Goal: Task Accomplishment & Management: Manage account settings

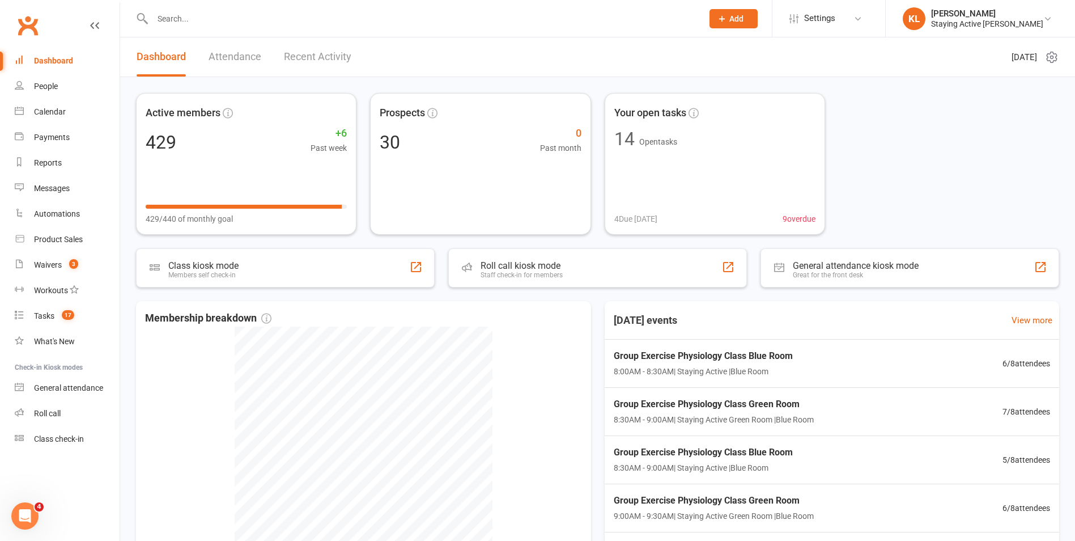
click at [307, 25] on input "text" at bounding box center [422, 19] width 546 height 16
click at [577, 269] on div "Roll call kiosk mode Staff check-in for members" at bounding box center [597, 268] width 309 height 40
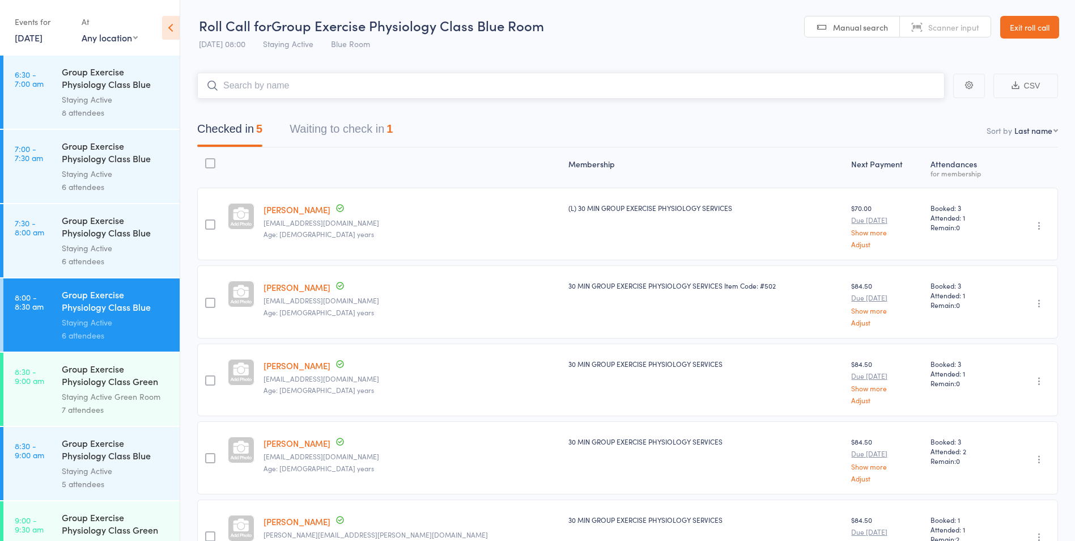
click at [304, 132] on button "Waiting to check in 1" at bounding box center [341, 132] width 103 height 30
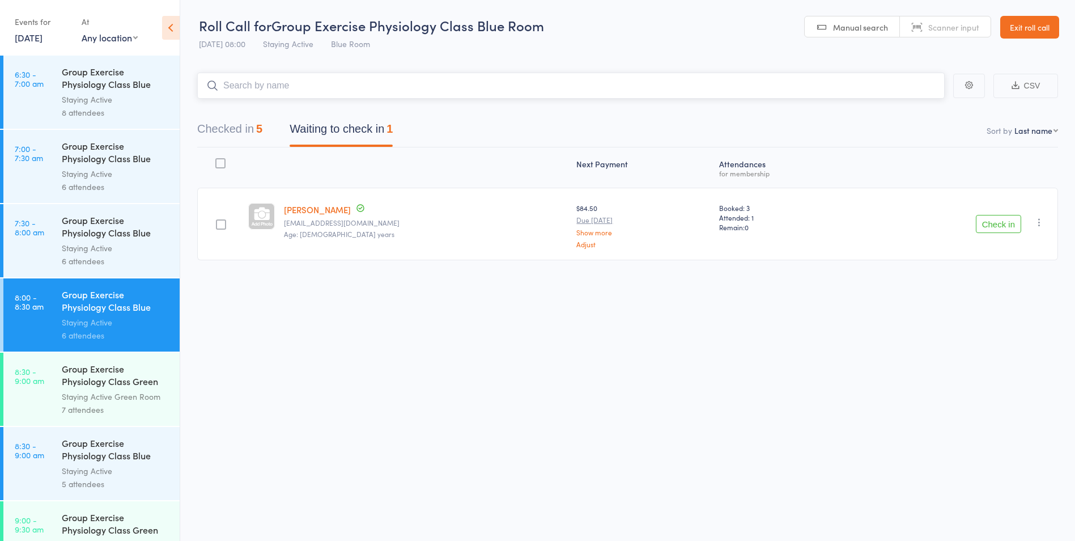
drag, startPoint x: 241, startPoint y: 137, endPoint x: 242, endPoint y: 145, distance: 8.0
click at [240, 137] on button "Checked in 5" at bounding box center [229, 132] width 65 height 30
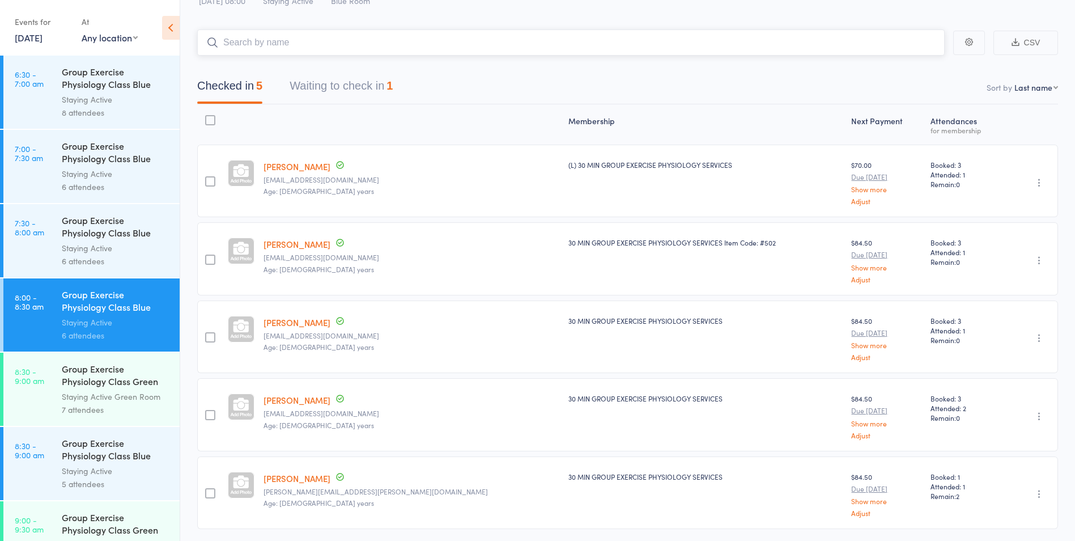
scroll to position [82, 0]
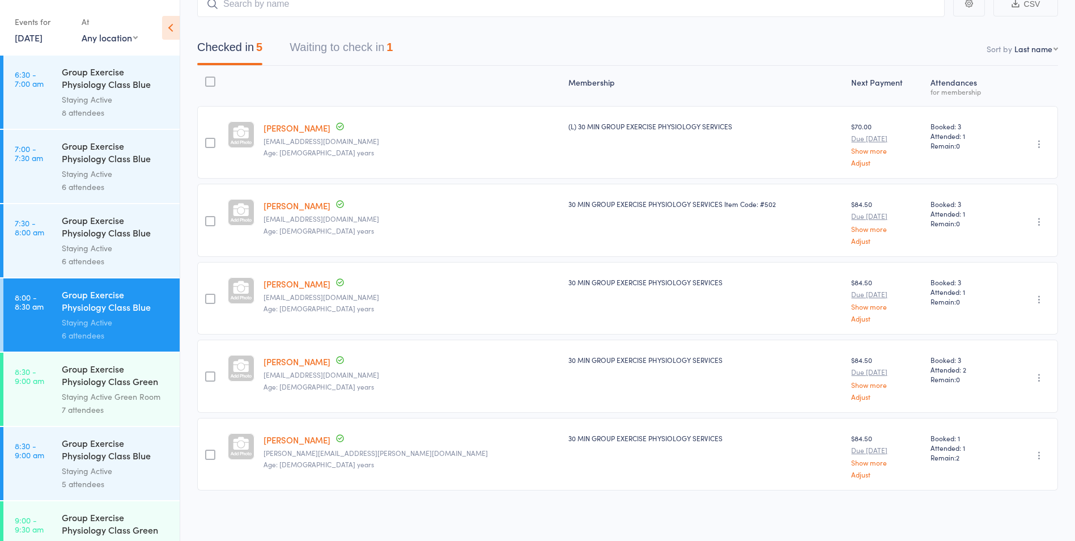
click at [94, 399] on div "Staying Active Green Room" at bounding box center [116, 396] width 108 height 13
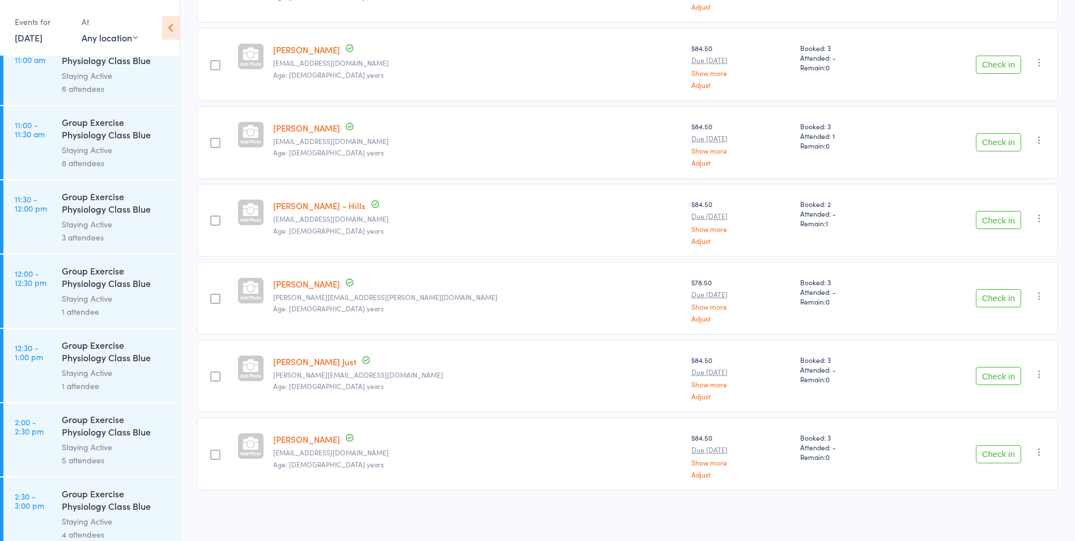
scroll to position [900, 0]
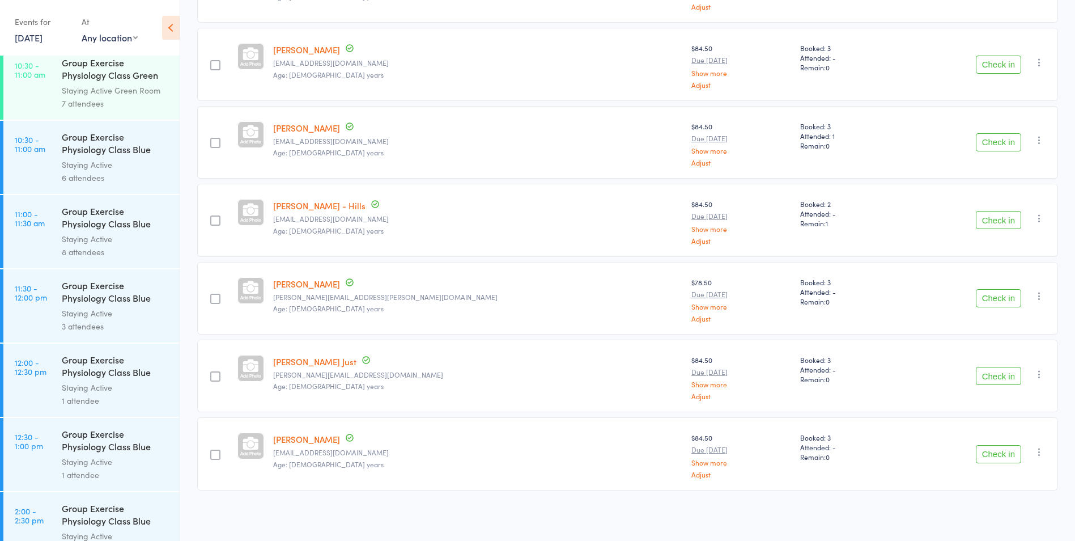
click at [97, 396] on div "1 attendee" at bounding box center [116, 400] width 108 height 13
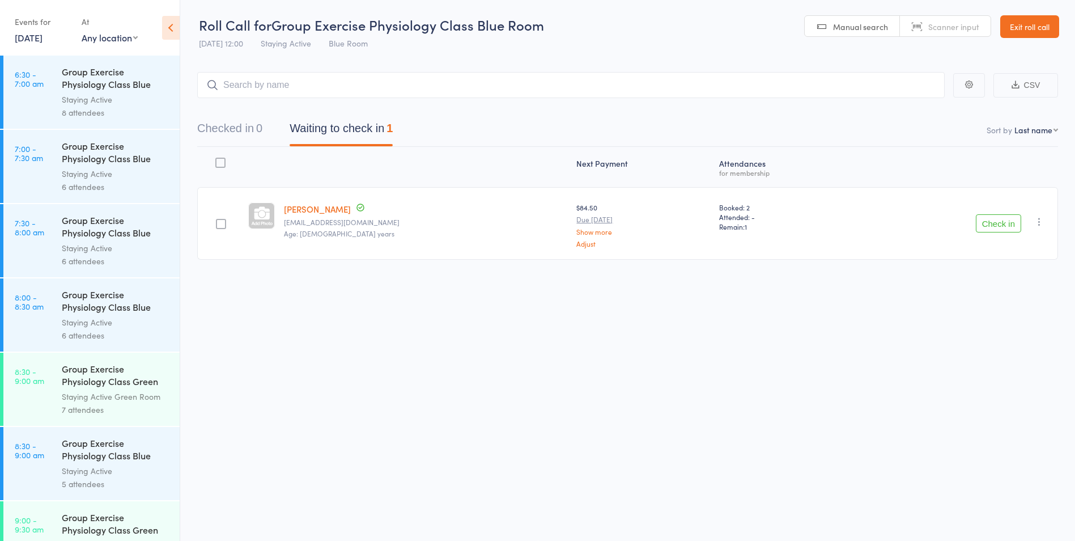
click at [1024, 23] on link "Exit roll call" at bounding box center [1029, 26] width 59 height 23
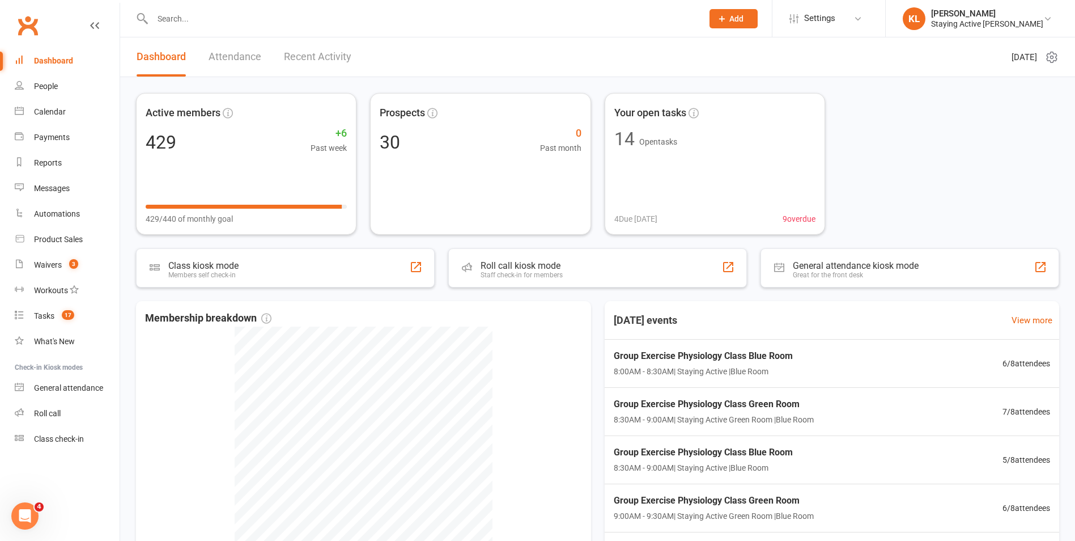
click at [365, 24] on input "text" at bounding box center [422, 19] width 546 height 16
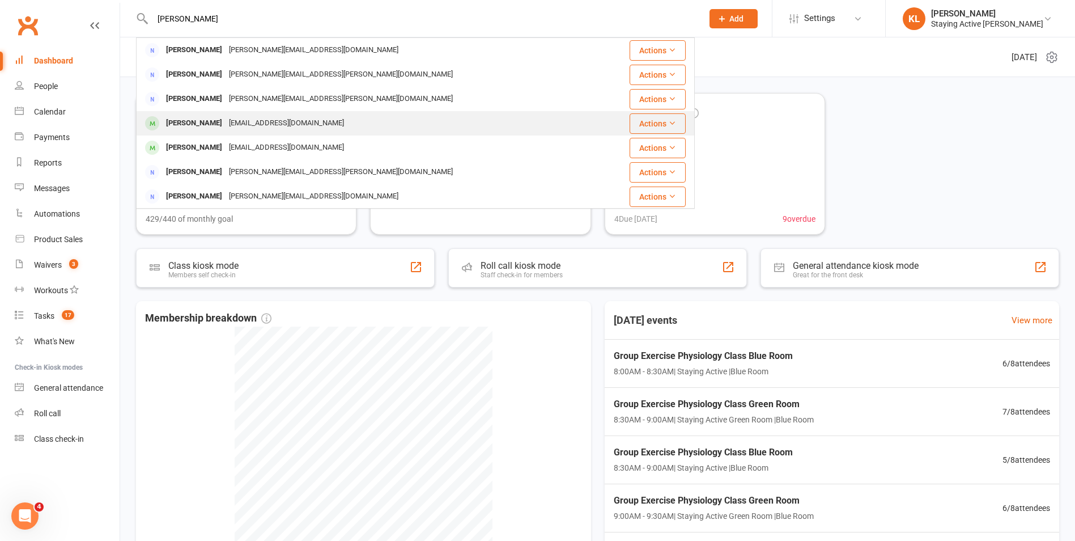
type input "helen o"
click at [279, 116] on div "helenorr@bigpond.net.au" at bounding box center [287, 123] width 122 height 16
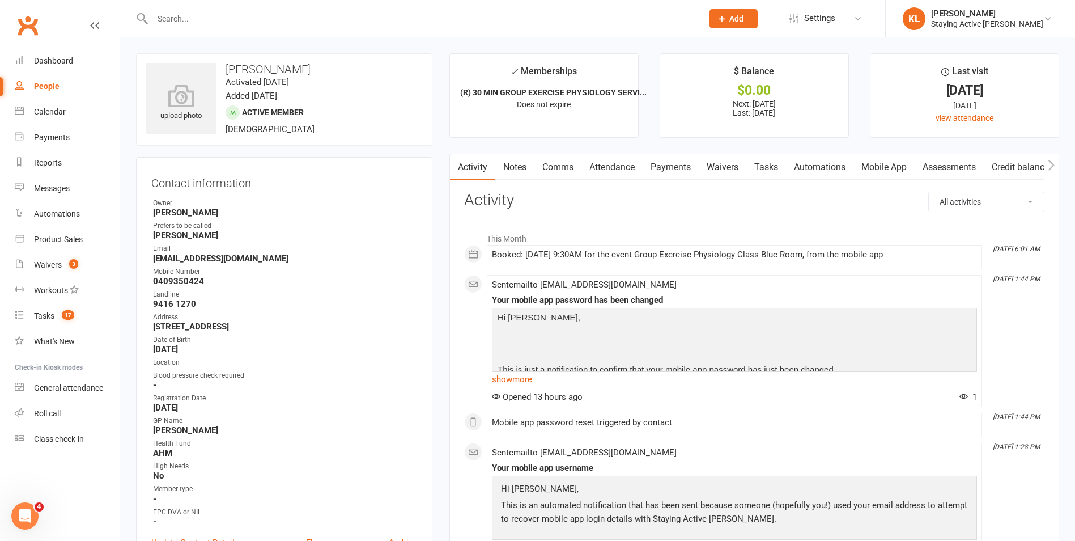
click at [951, 169] on link "Assessments" at bounding box center [949, 167] width 69 height 26
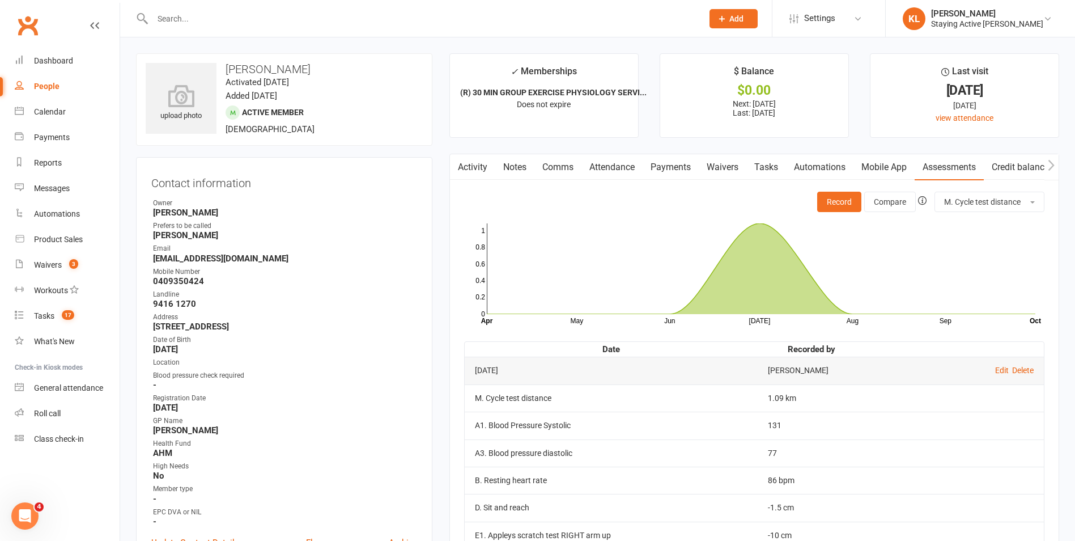
click at [521, 172] on link "Notes" at bounding box center [514, 167] width 39 height 26
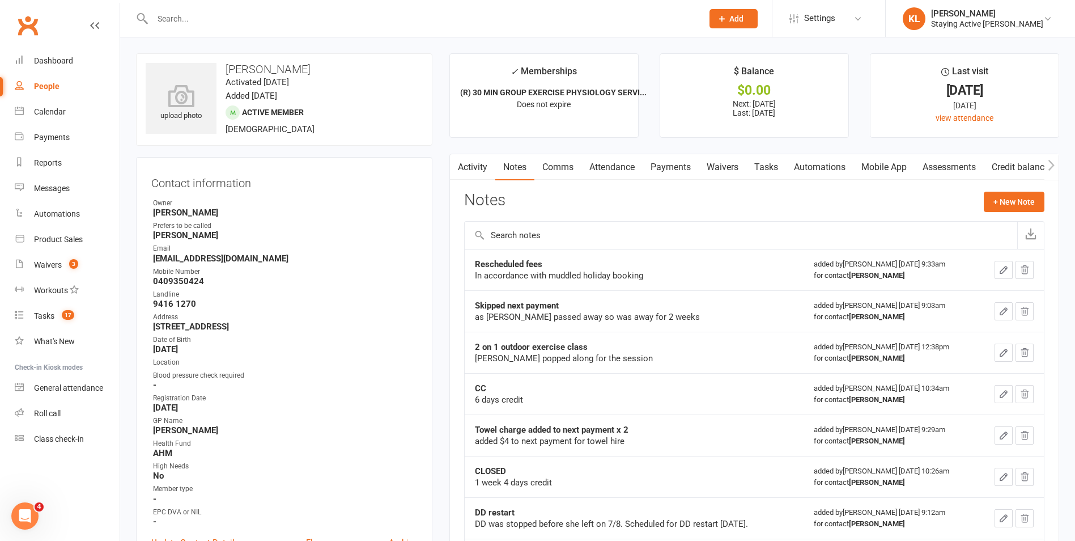
click at [470, 165] on link "Activity" at bounding box center [472, 167] width 45 height 26
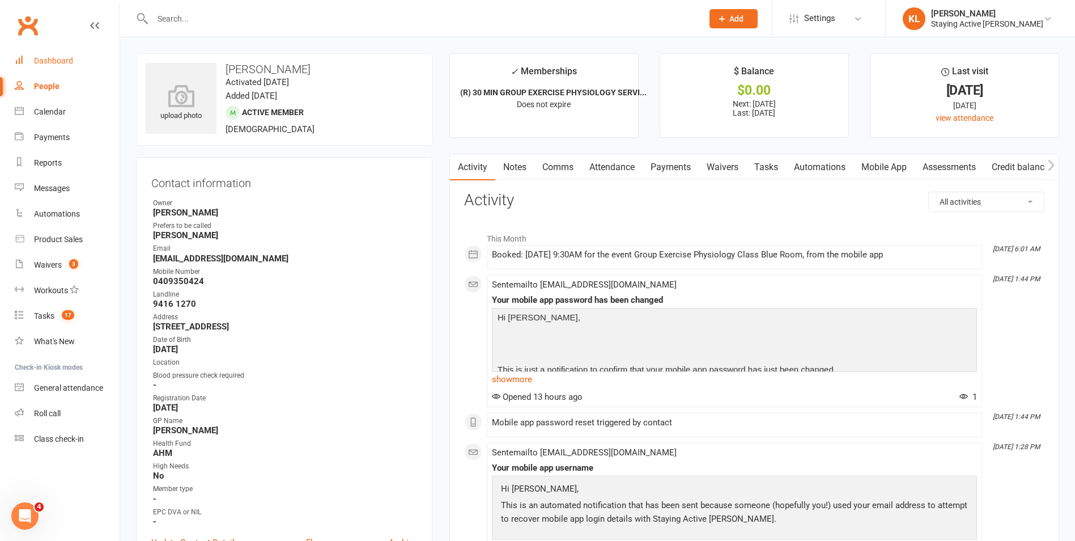
drag, startPoint x: 47, startPoint y: 60, endPoint x: 54, endPoint y: 62, distance: 7.9
click at [47, 60] on div "Dashboard" at bounding box center [53, 60] width 39 height 9
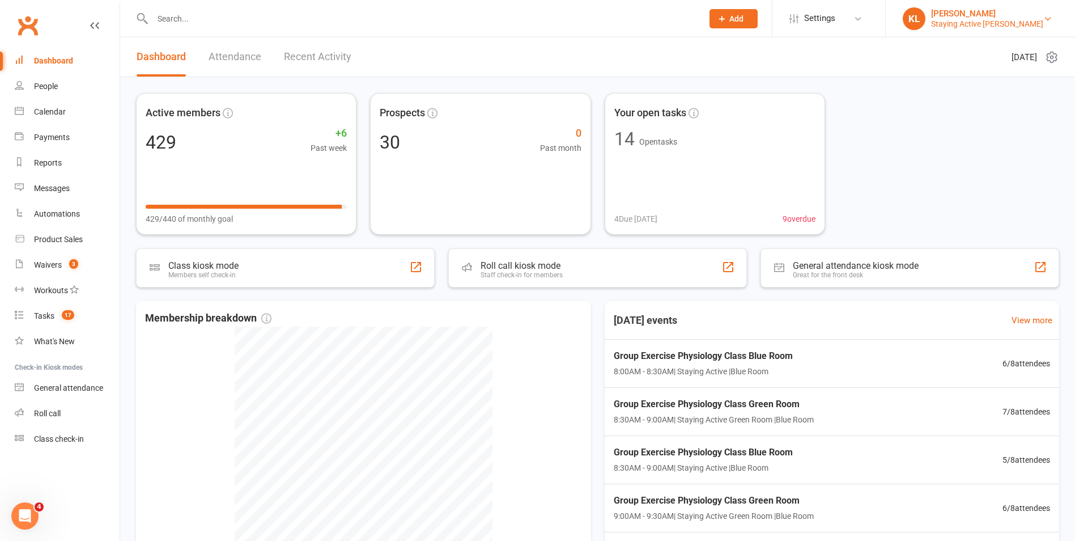
click at [1000, 25] on div "Staying Active [PERSON_NAME]" at bounding box center [987, 24] width 112 height 10
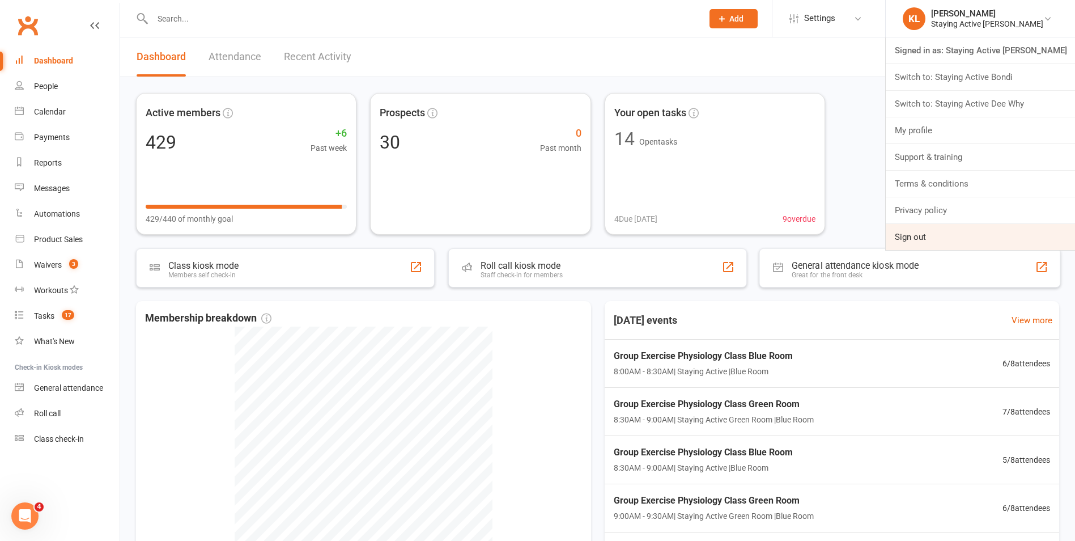
click at [999, 234] on link "Sign out" at bounding box center [980, 237] width 189 height 26
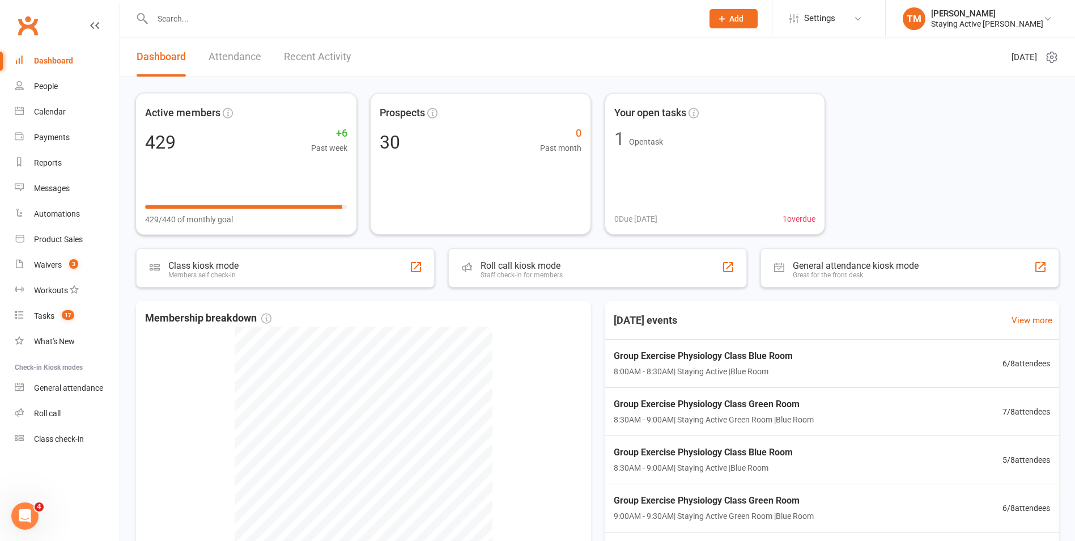
click at [192, 11] on input "text" at bounding box center [422, 19] width 546 height 16
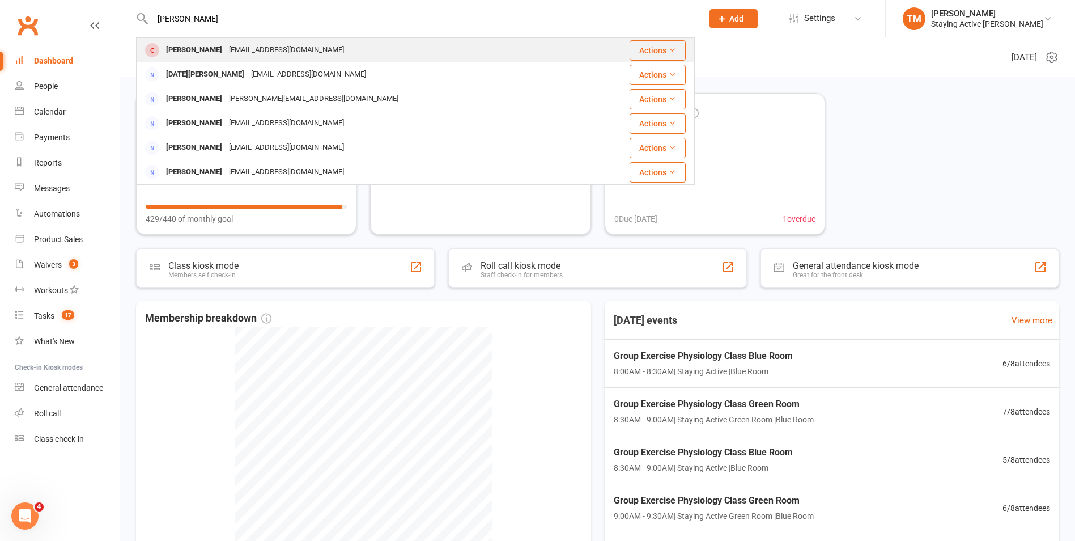
type input "lucio"
click at [196, 44] on div "[PERSON_NAME]" at bounding box center [194, 50] width 63 height 16
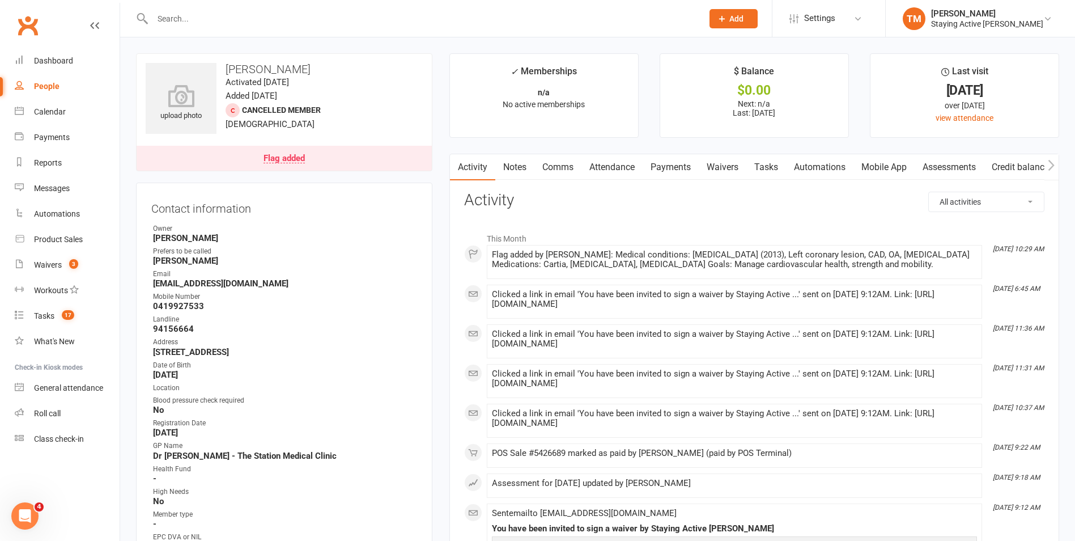
click at [677, 172] on link "Payments" at bounding box center [671, 167] width 56 height 26
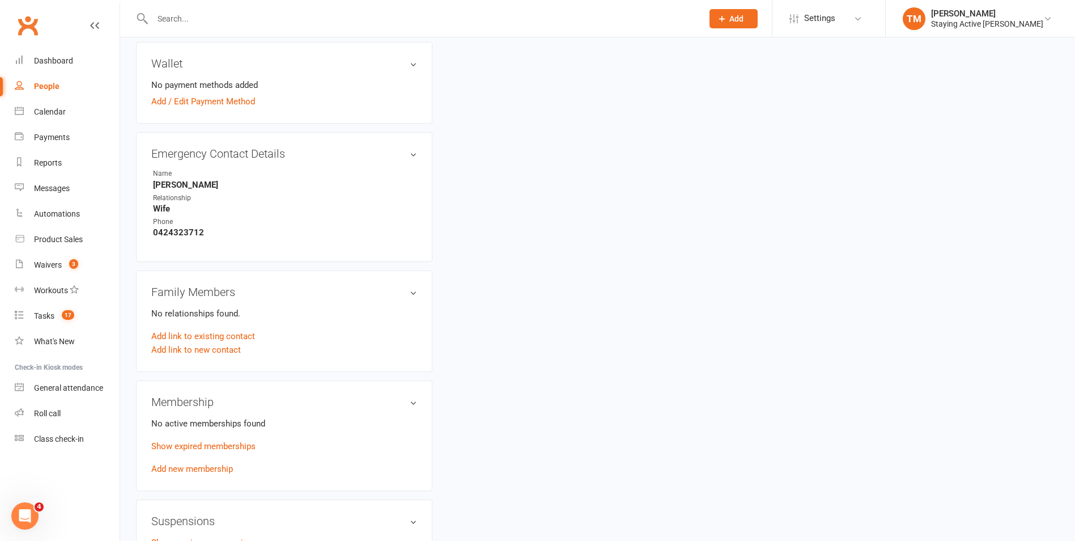
scroll to position [680, 0]
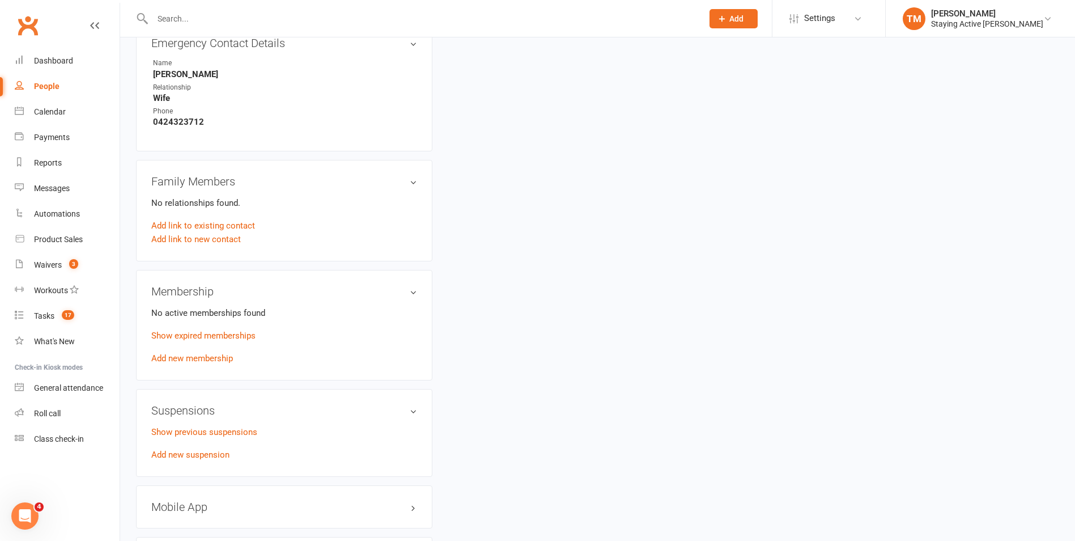
click at [375, 291] on h3 "Membership" at bounding box center [284, 291] width 266 height 12
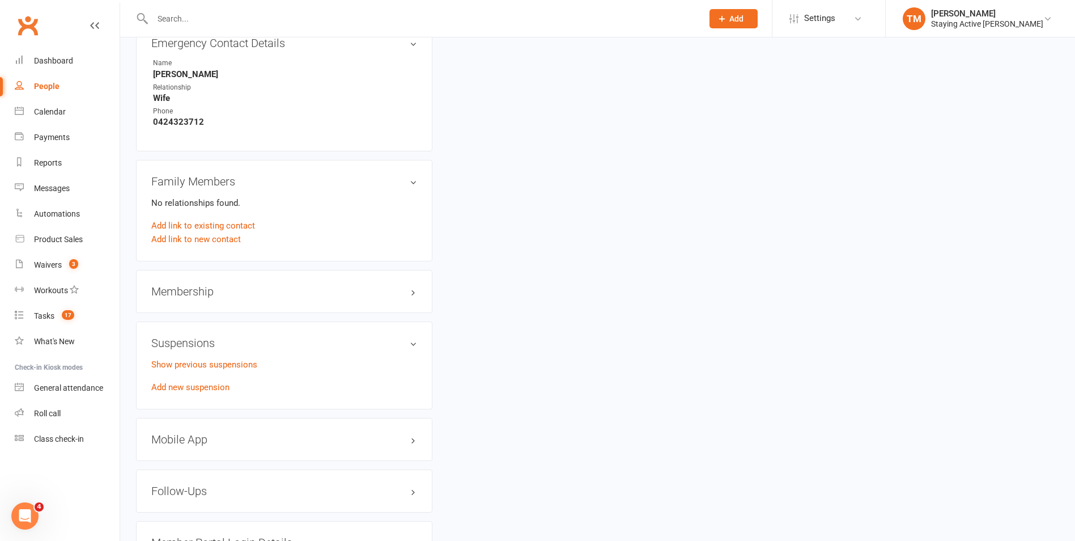
click at [390, 290] on h3 "Membership" at bounding box center [284, 291] width 266 height 12
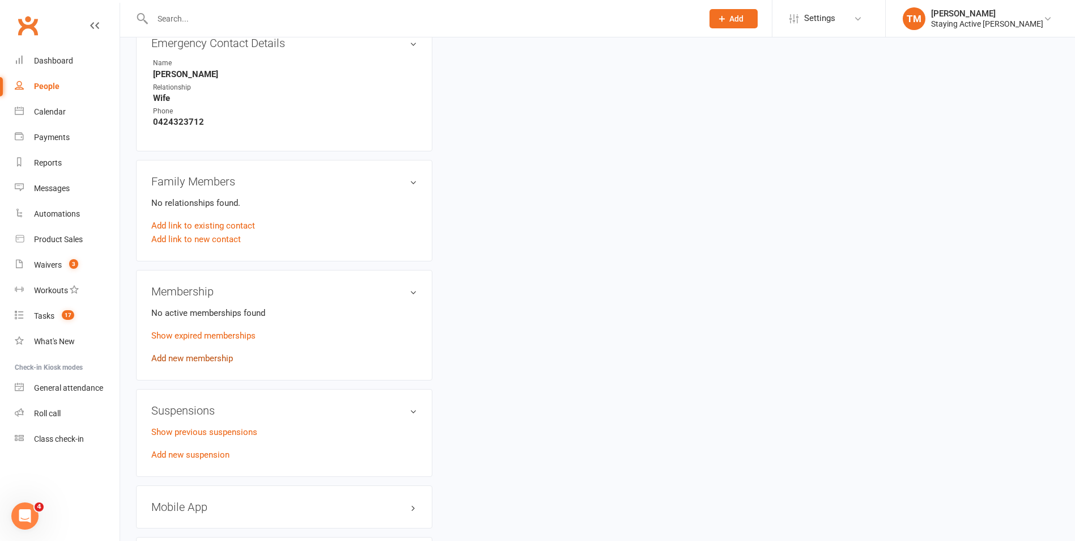
click at [196, 358] on link "Add new membership" at bounding box center [192, 358] width 82 height 10
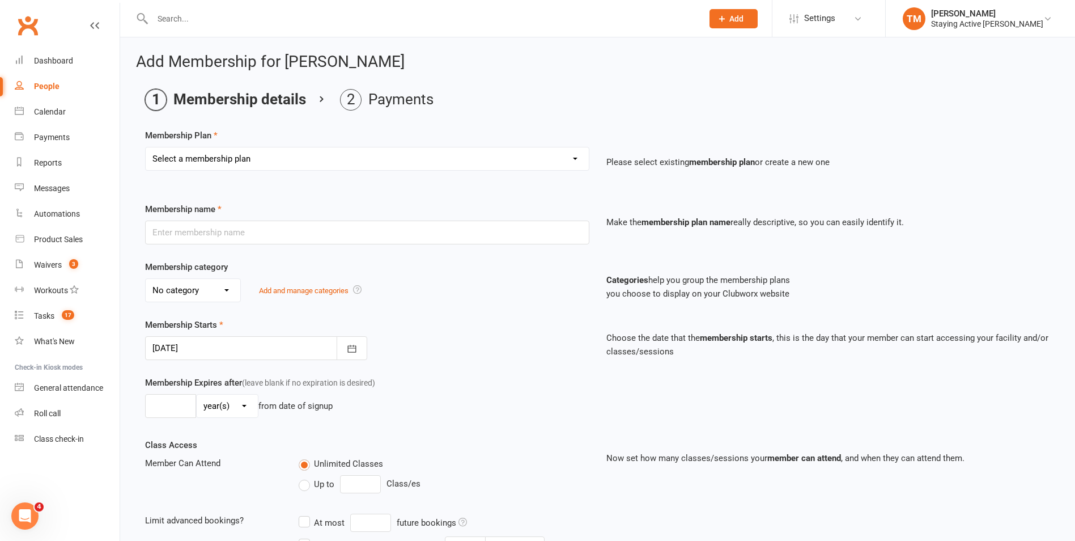
click at [301, 160] on select "Select a membership plan Create new Membership Plan 193000 Telehealth Exercise …" at bounding box center [367, 158] width 443 height 23
select select "2"
click at [146, 147] on select "Select a membership plan Create new Membership Plan 193000 Telehealth Exercise …" at bounding box center [367, 158] width 443 height 23
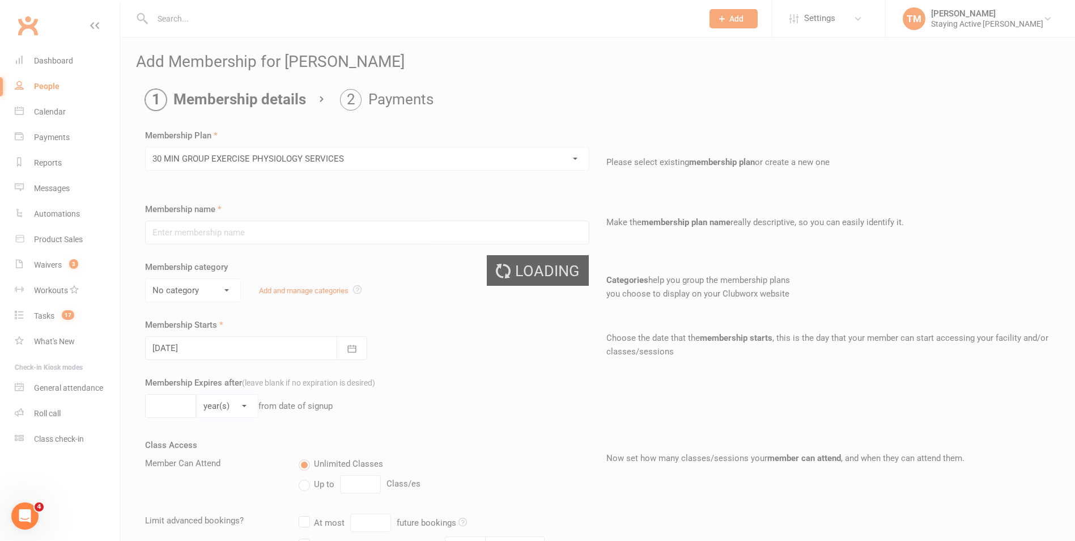
type input "30 MIN GROUP EXERCISE PHYSIOLOGY SERVICES"
select select "2"
type input "3"
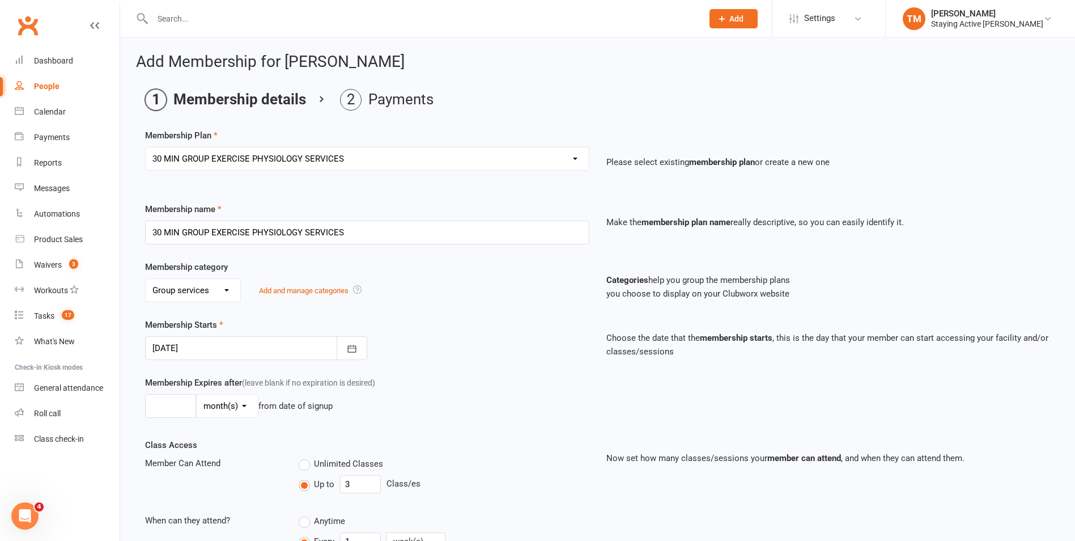
click at [257, 193] on div "Membership Plan Select a membership plan Create new Membership Plan 193000 Tele…" at bounding box center [597, 395] width 905 height 533
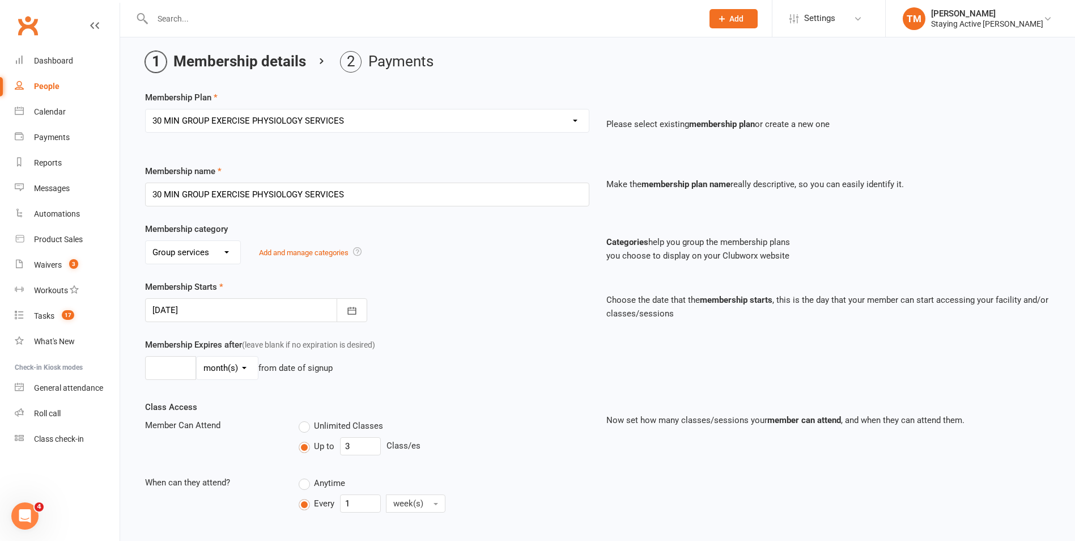
scroll to position [57, 0]
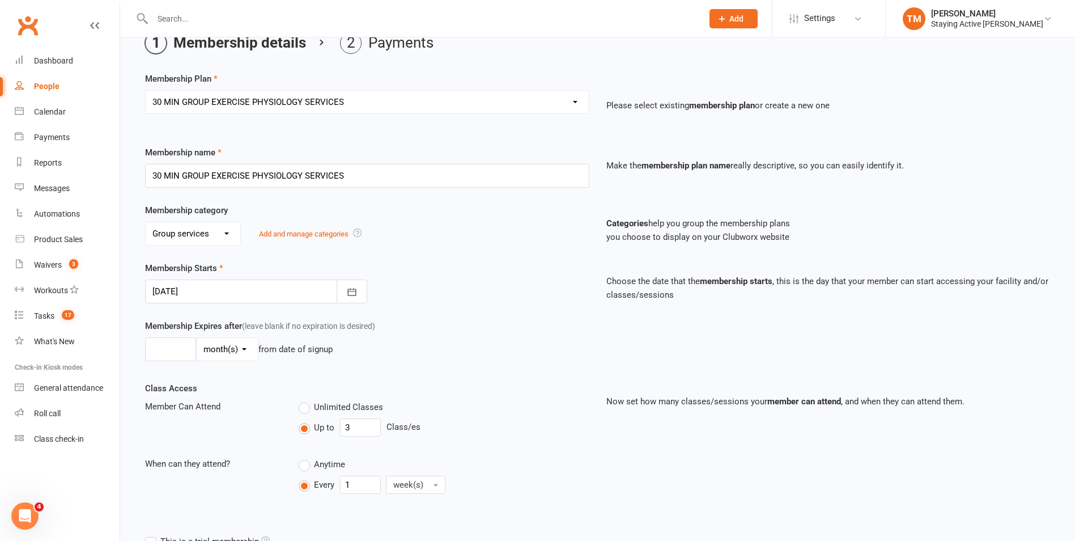
click at [265, 296] on div at bounding box center [256, 291] width 222 height 24
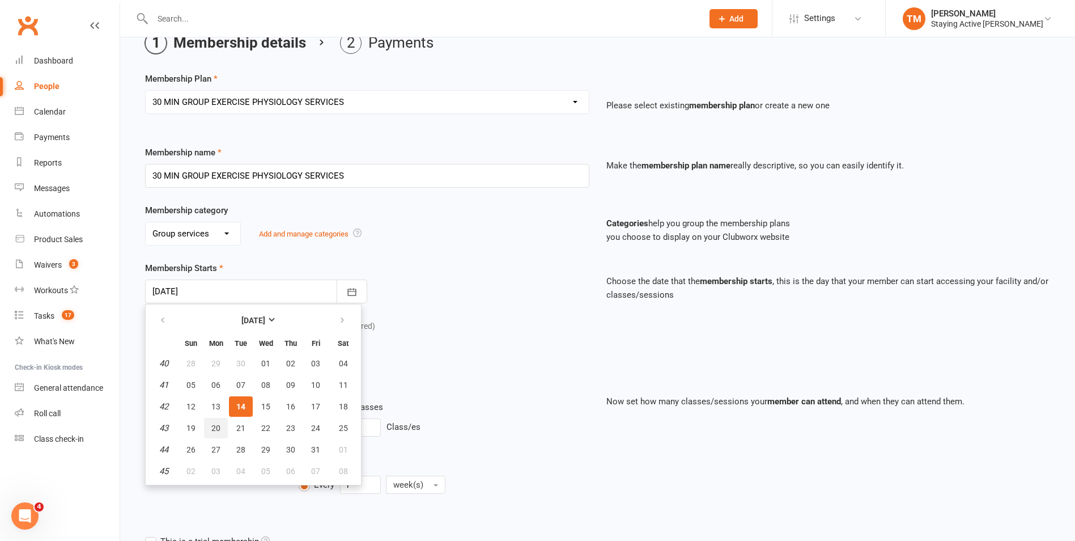
click at [215, 428] on span "20" at bounding box center [215, 427] width 9 height 9
type input "20 Oct 2025"
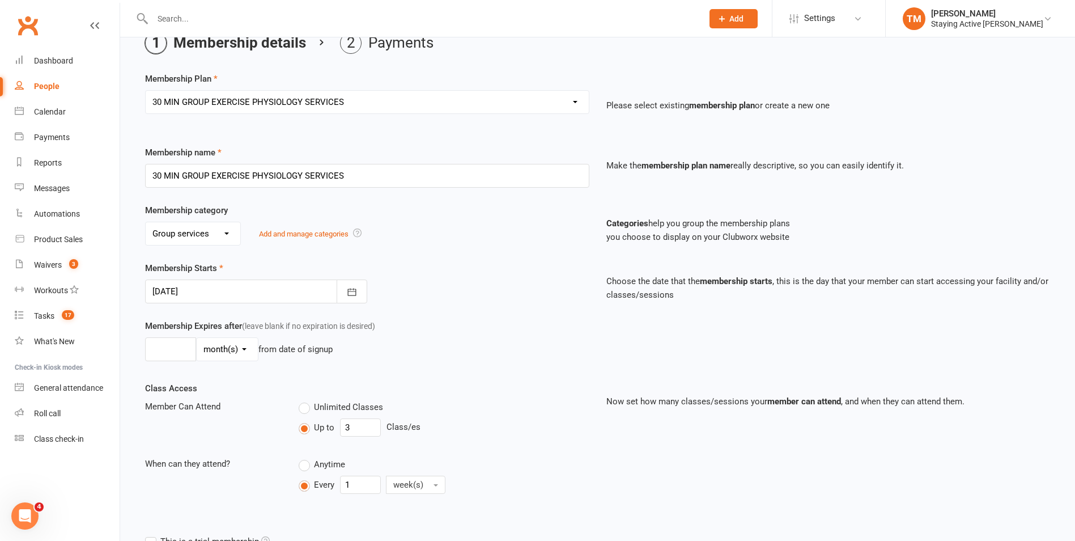
click at [293, 244] on div "No category Direct Debit Excludes tax Group services Individual services Initia…" at bounding box center [367, 234] width 444 height 24
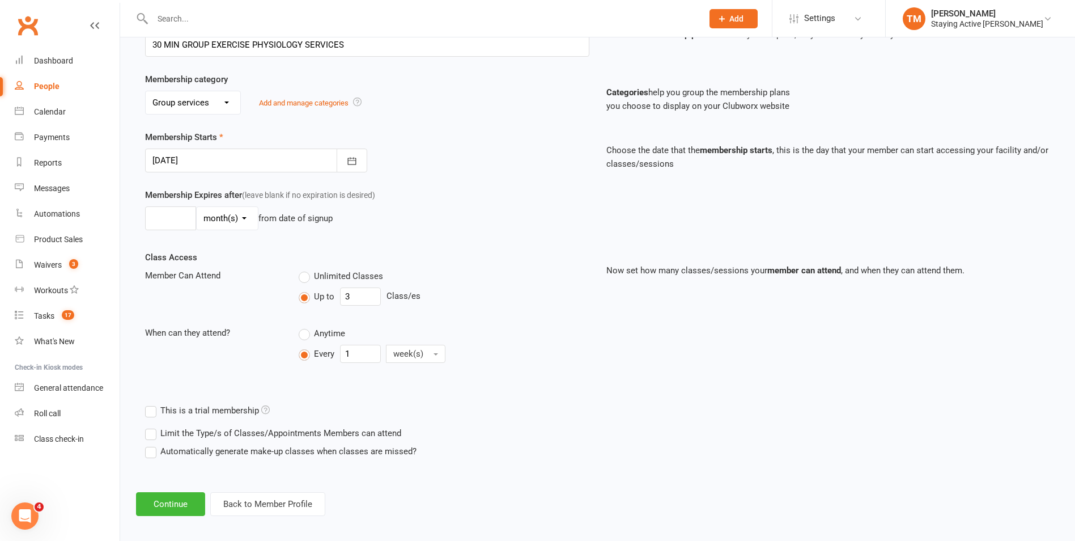
scroll to position [195, 0]
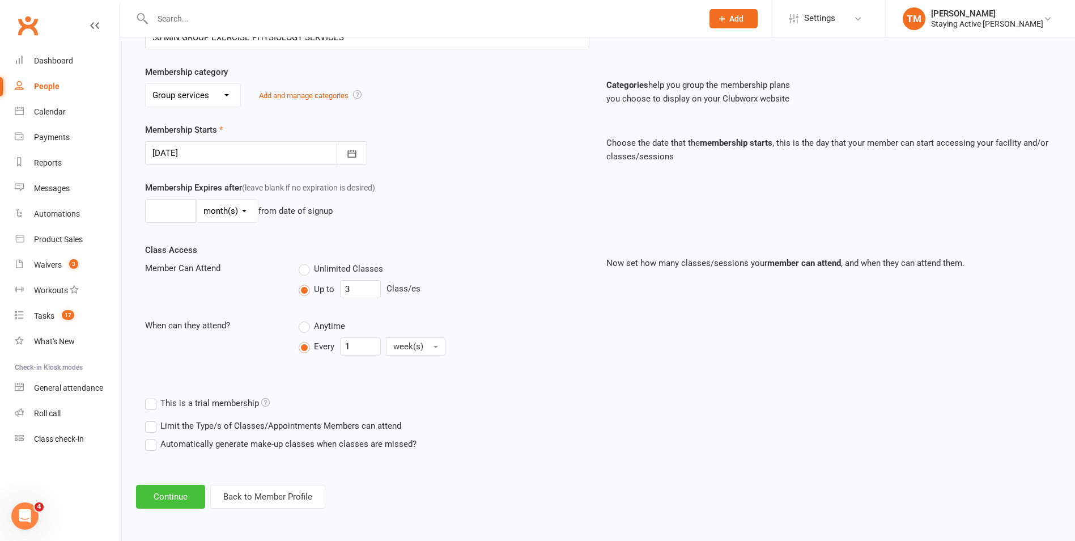
click at [169, 493] on button "Continue" at bounding box center [170, 497] width 69 height 24
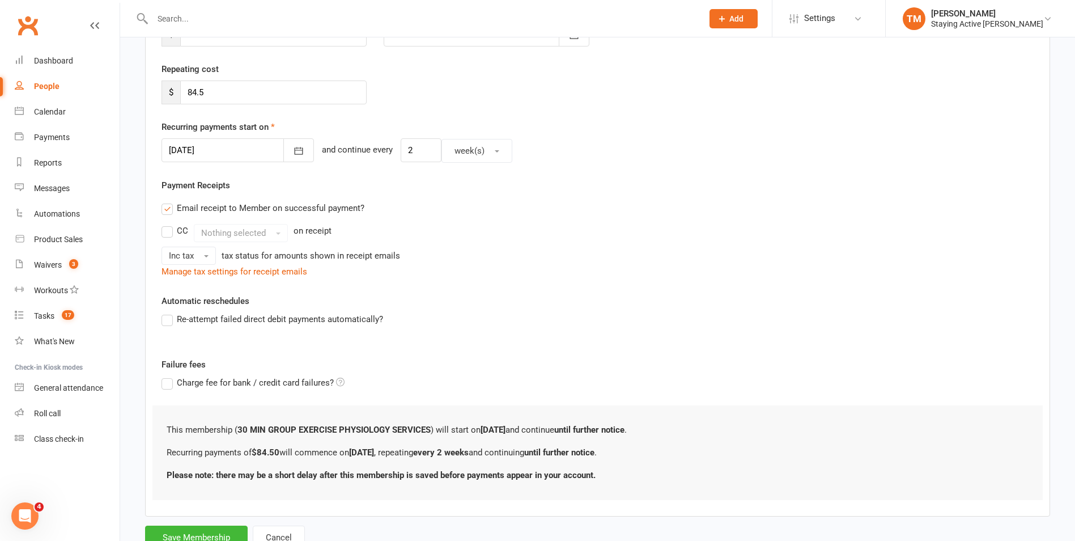
scroll to position [0, 0]
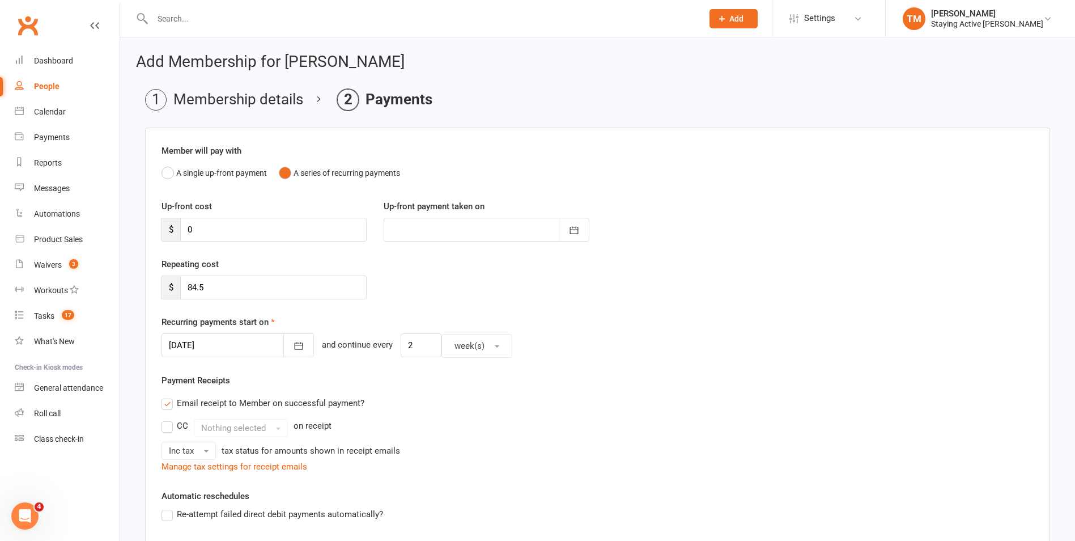
click at [196, 346] on div at bounding box center [238, 345] width 152 height 24
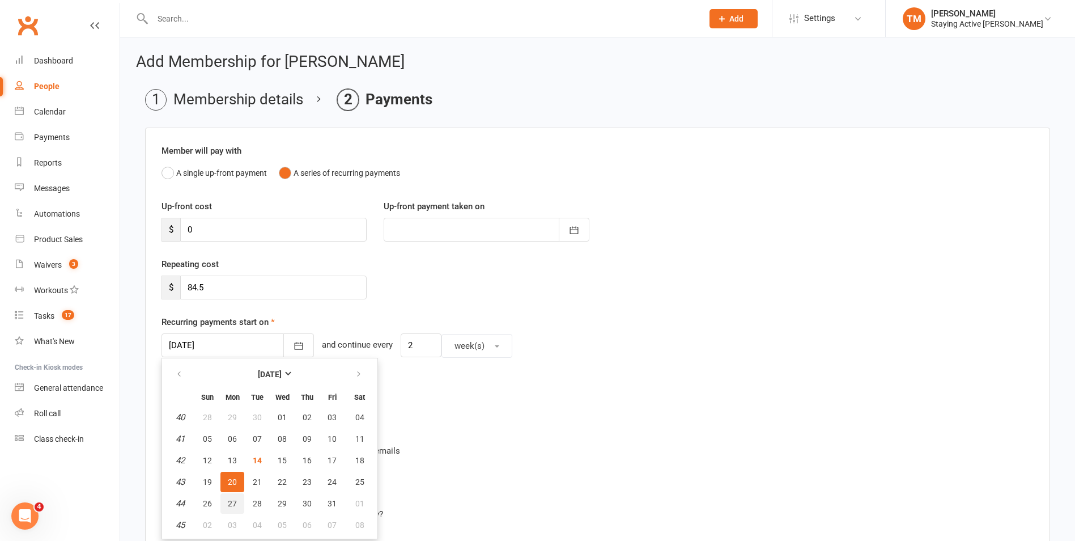
click at [238, 504] on button "27" at bounding box center [232, 503] width 24 height 20
type input "27 Oct 2025"
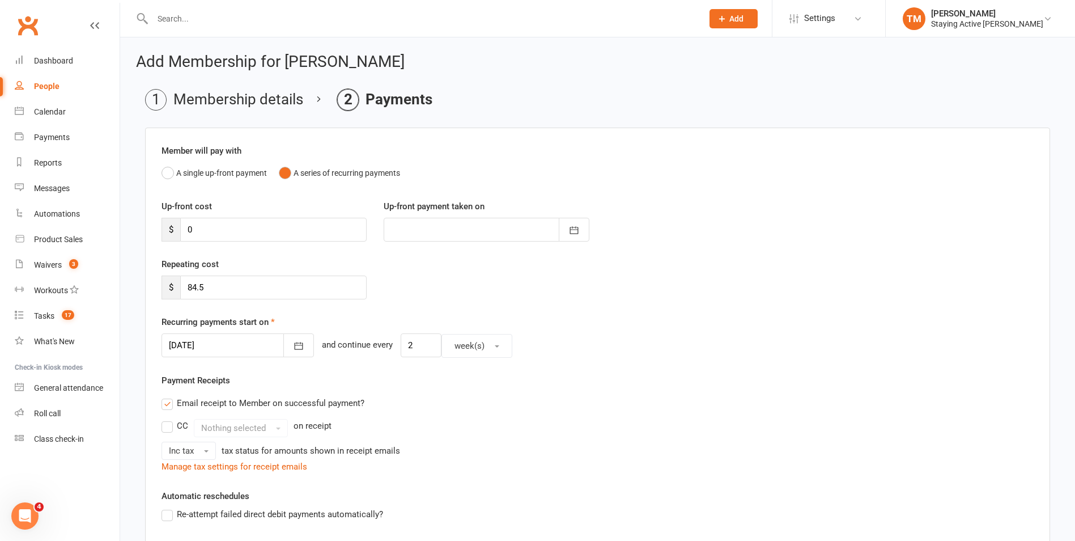
click at [423, 288] on div "Repeating cost $ 84.5" at bounding box center [597, 286] width 889 height 58
drag, startPoint x: 331, startPoint y: 248, endPoint x: 335, endPoint y: 244, distance: 6.0
click at [335, 244] on div "Up-front cost $ 0 Up-front payment taken on October 2025 Sun Mon Tue Wed Thu Fr…" at bounding box center [597, 228] width 889 height 58
click at [252, 184] on div "Member will pay with A single up-front payment A series of recurring payments U…" at bounding box center [597, 420] width 905 height 584
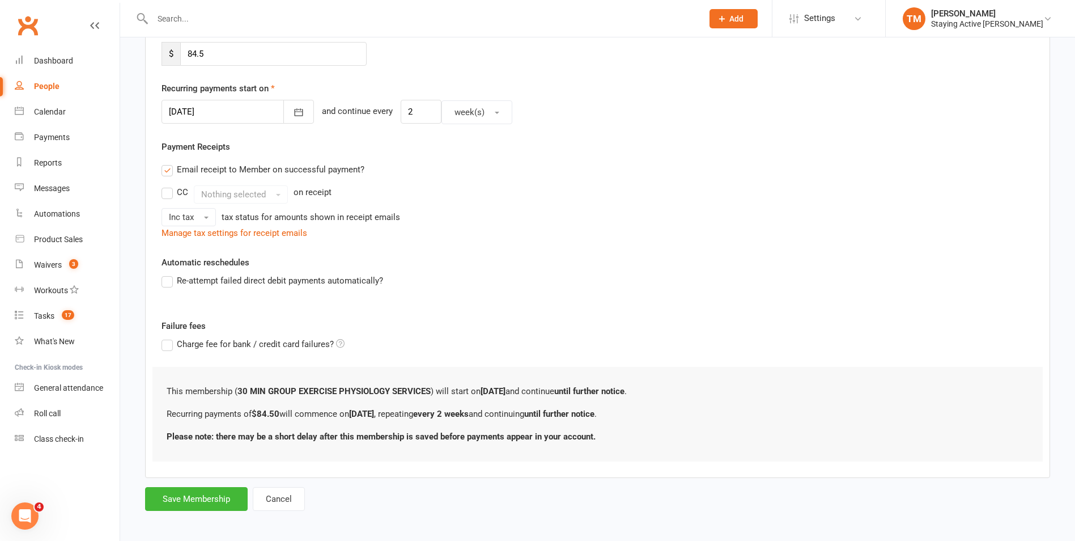
scroll to position [238, 0]
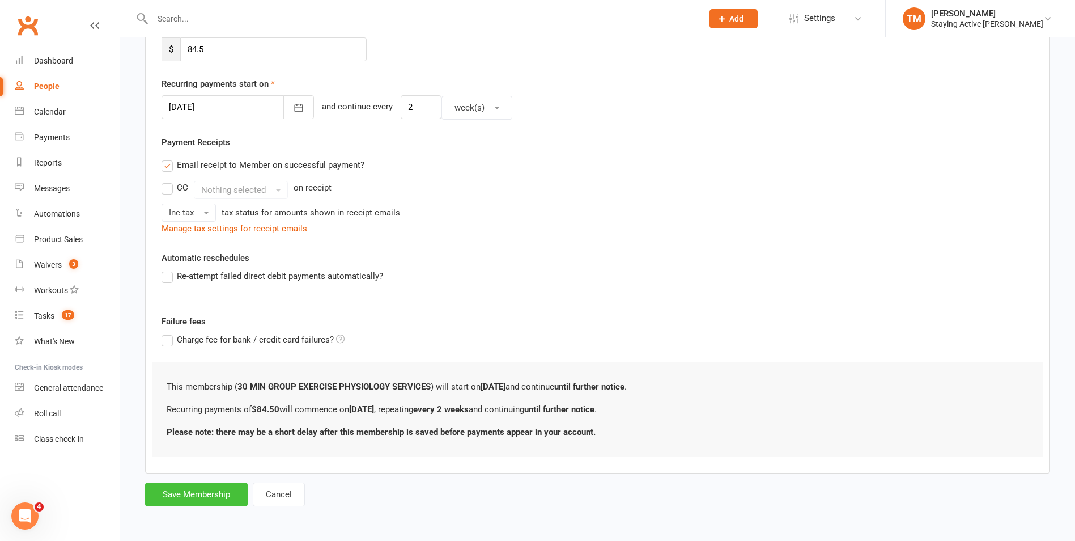
click at [193, 493] on button "Save Membership" at bounding box center [196, 494] width 103 height 24
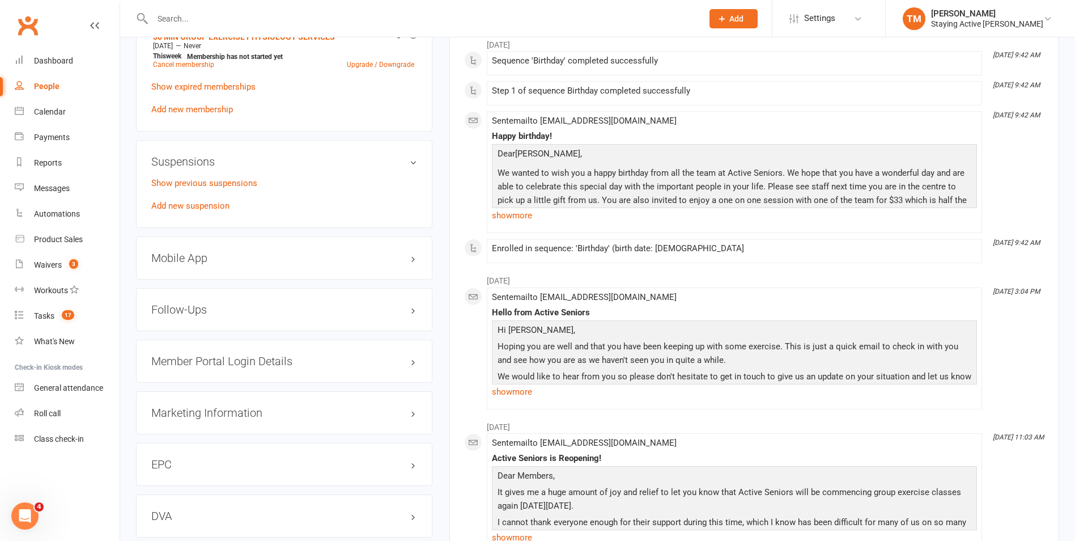
scroll to position [963, 0]
click at [257, 251] on h3 "Mobile App" at bounding box center [284, 257] width 266 height 12
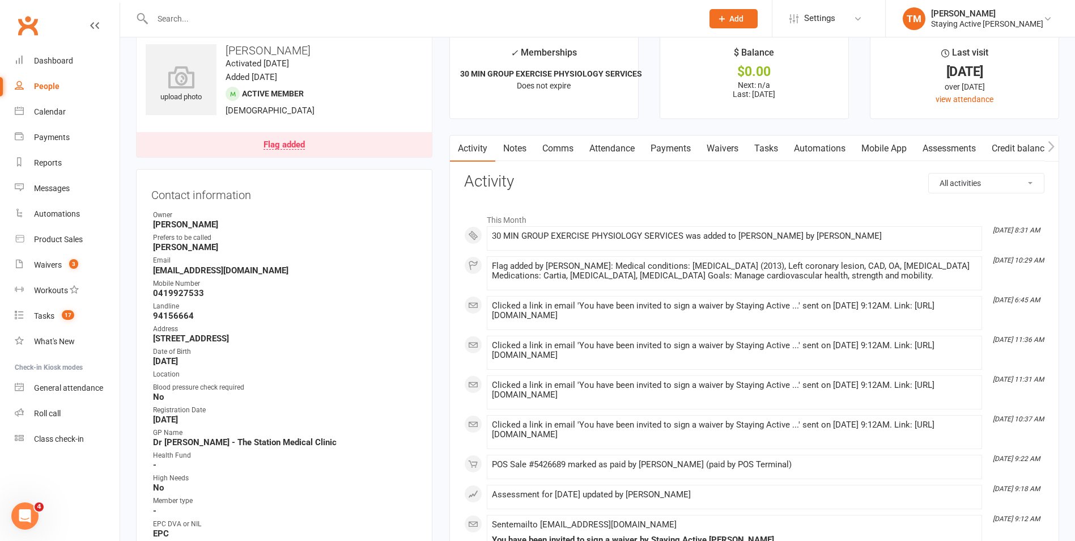
scroll to position [0, 0]
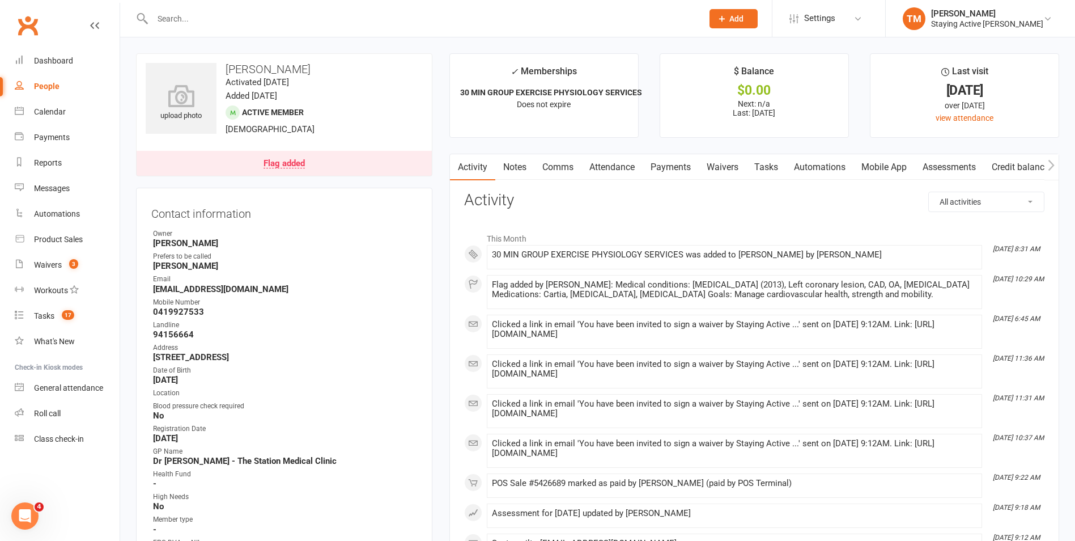
click at [885, 165] on link "Mobile App" at bounding box center [883, 167] width 61 height 26
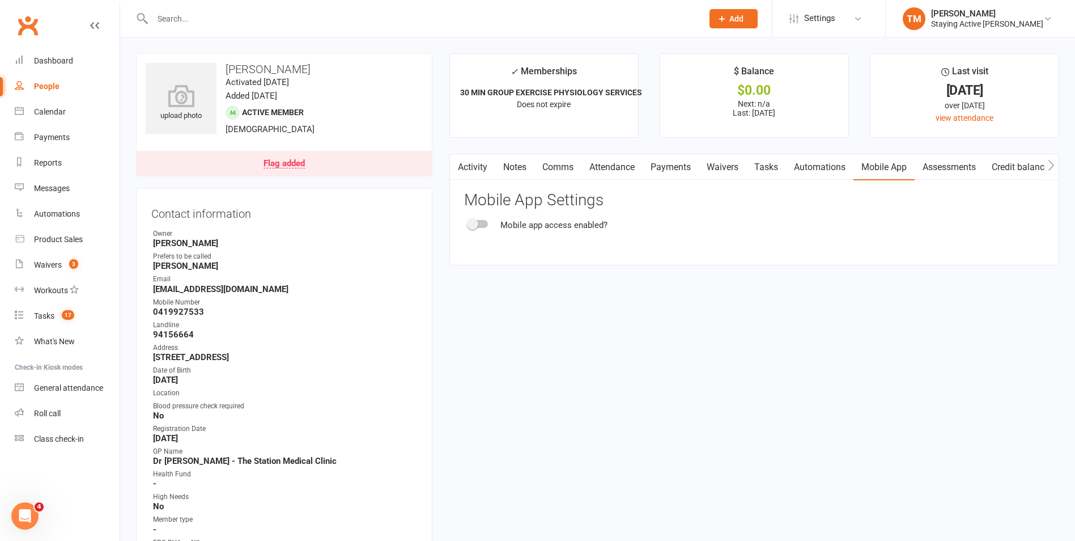
click at [480, 221] on div at bounding box center [478, 224] width 19 height 8
click at [469, 222] on input "checkbox" at bounding box center [469, 222] width 0 height 0
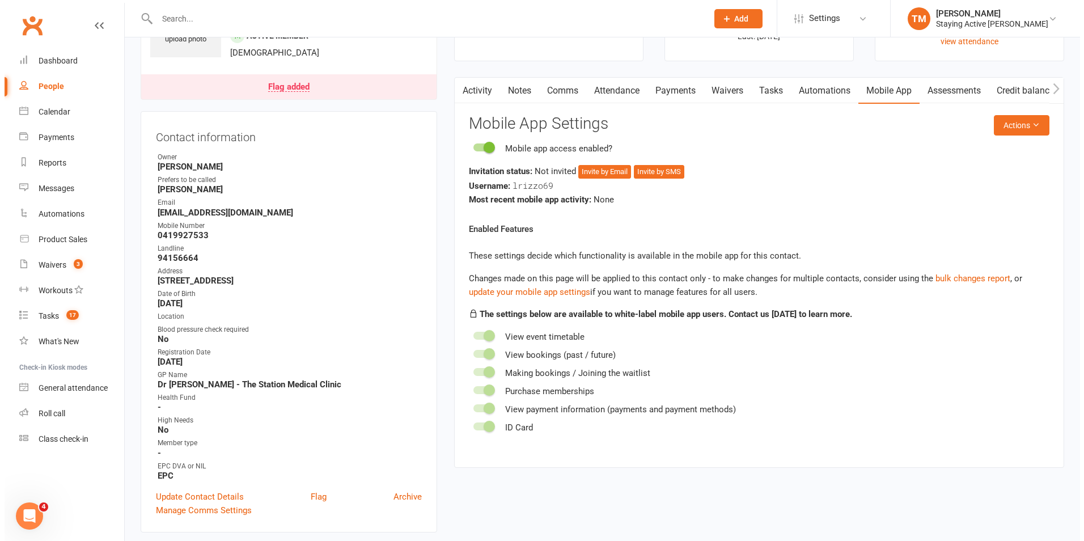
scroll to position [57, 0]
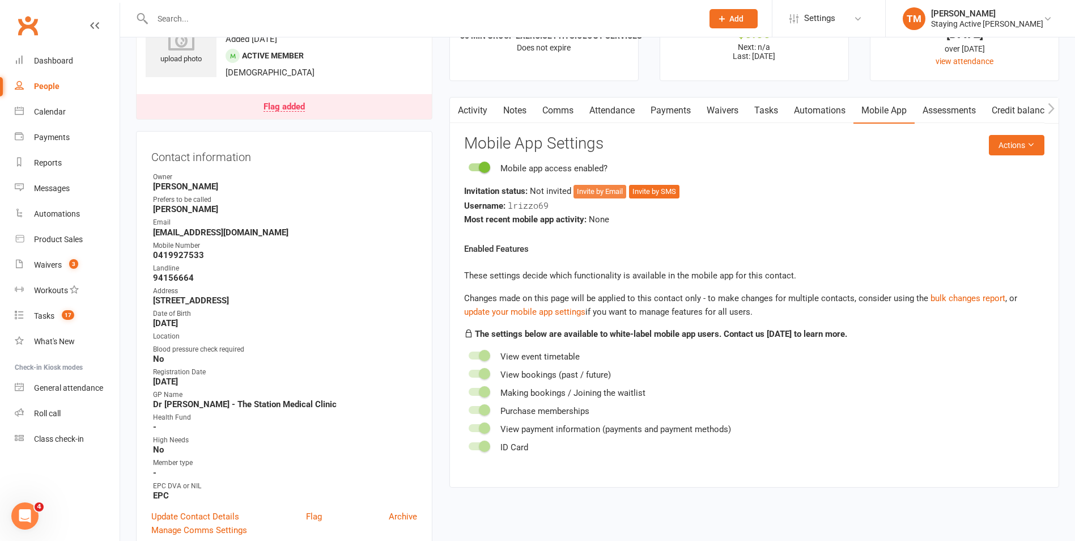
click at [599, 194] on button "Invite by Email" at bounding box center [600, 192] width 53 height 14
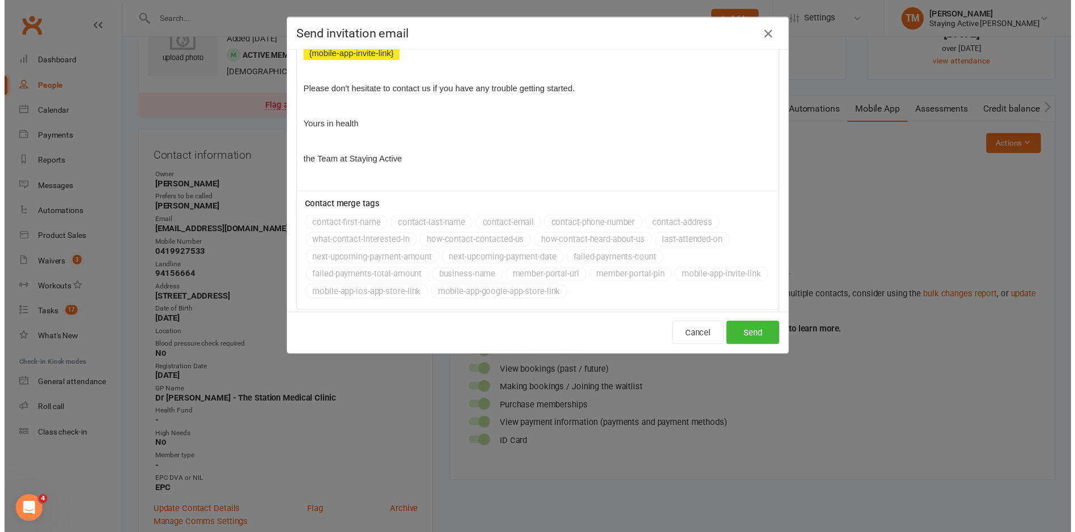
scroll to position [235, 0]
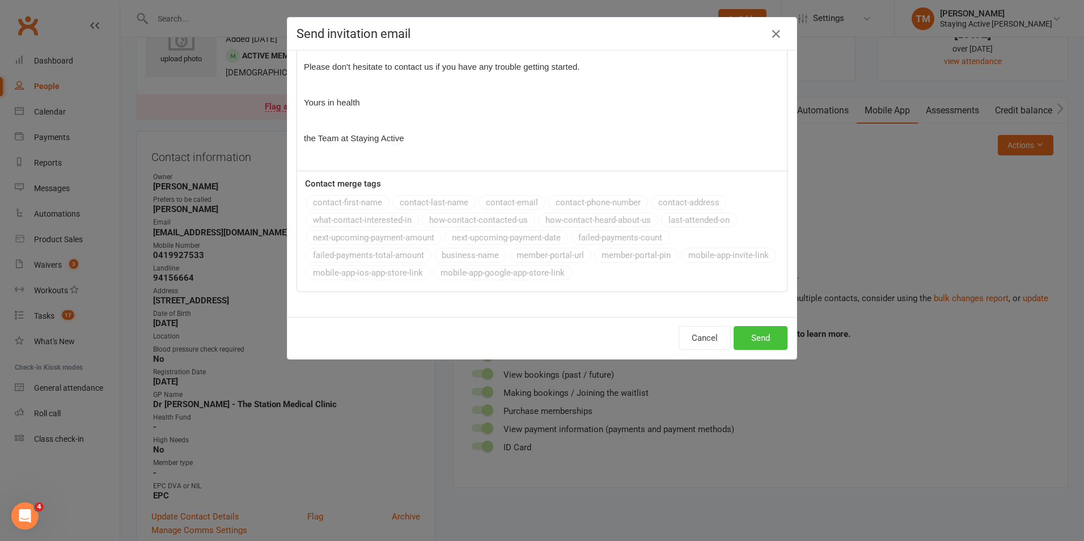
click at [754, 342] on button "Send" at bounding box center [760, 338] width 54 height 24
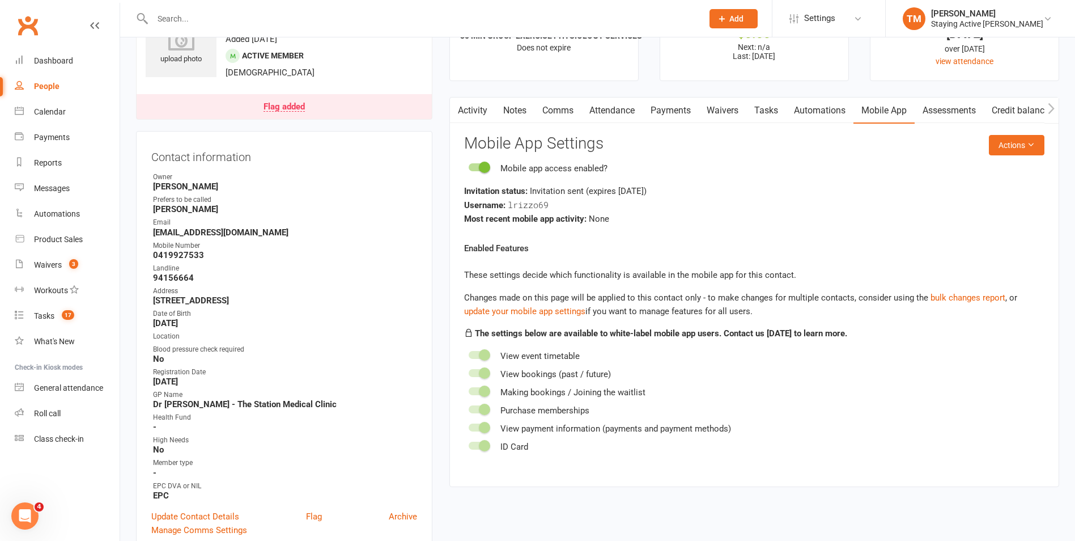
scroll to position [0, 0]
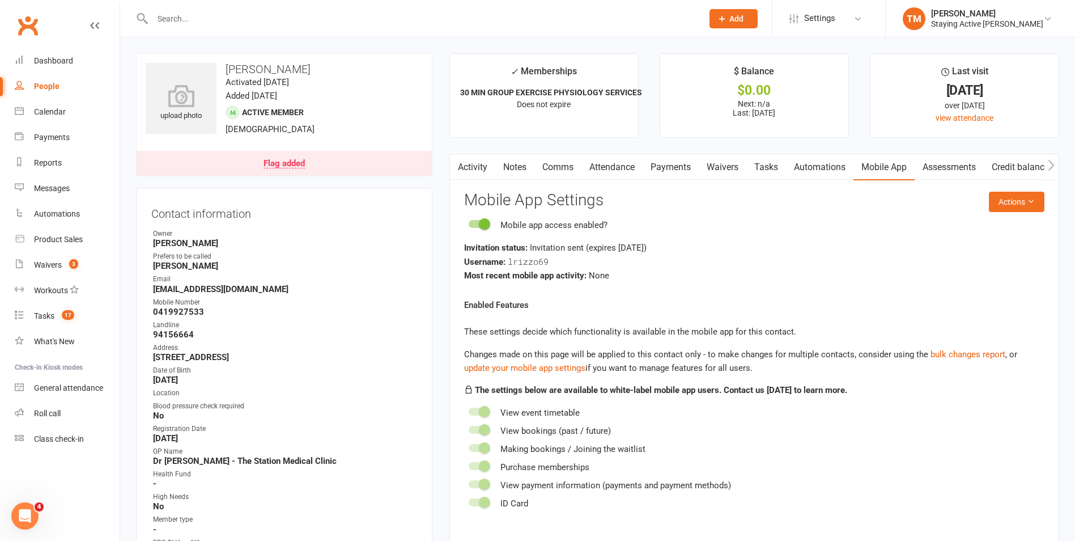
click at [486, 168] on link "Activity" at bounding box center [472, 167] width 45 height 26
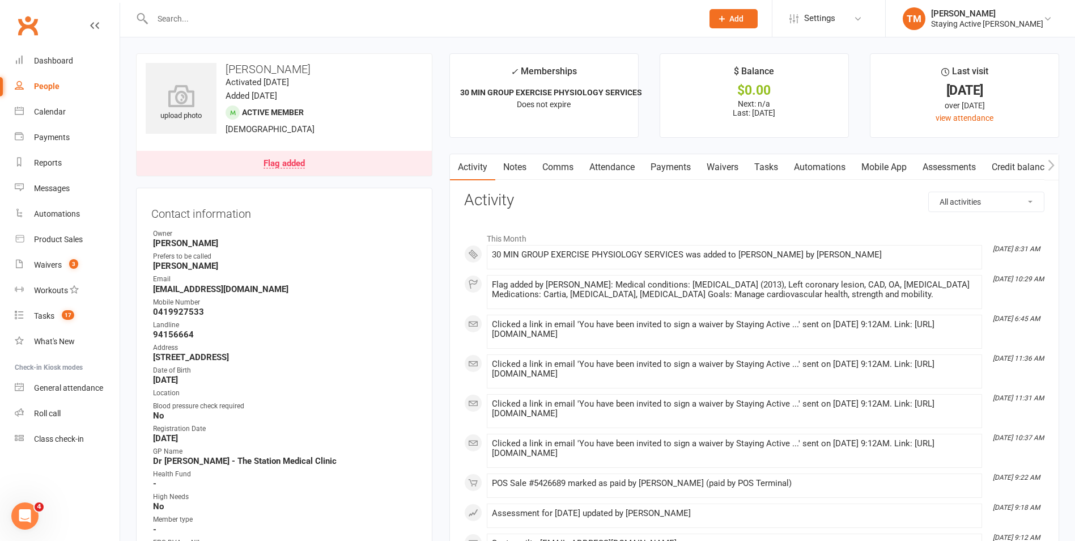
click at [878, 160] on link "Mobile App" at bounding box center [883, 167] width 61 height 26
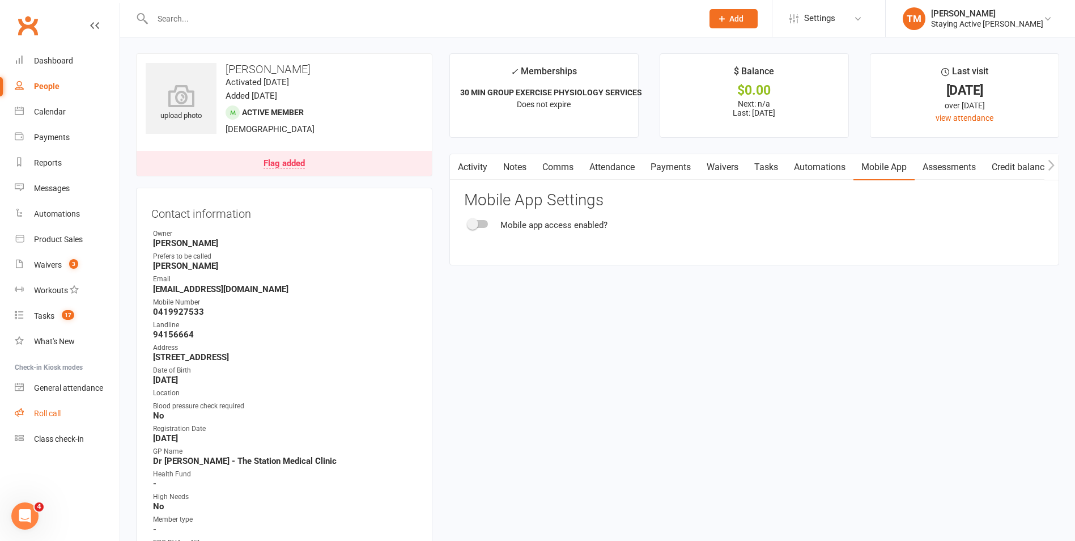
click at [36, 414] on div "Roll call" at bounding box center [47, 413] width 27 height 9
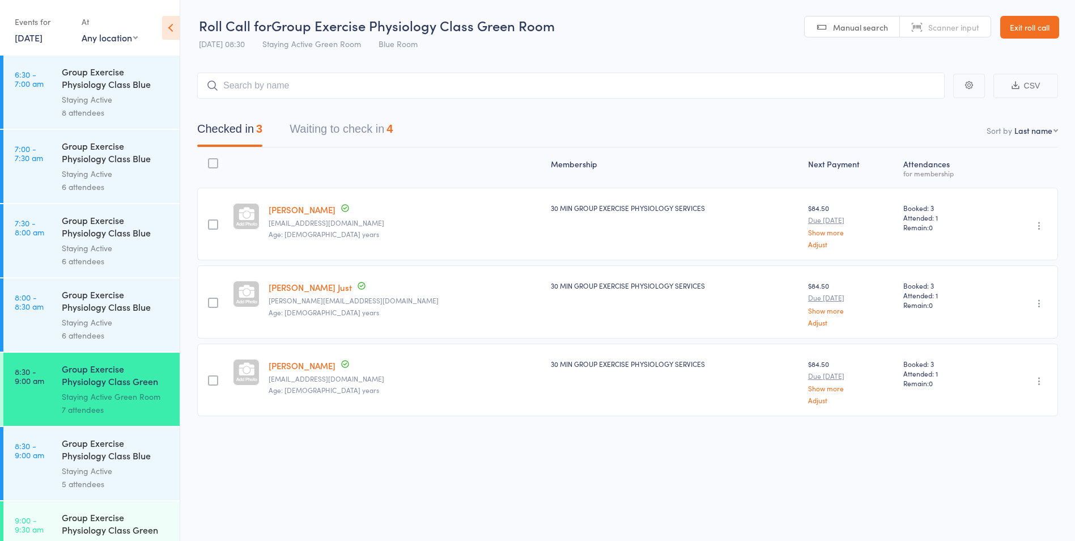
click at [39, 38] on link "[DATE]" at bounding box center [29, 37] width 28 height 12
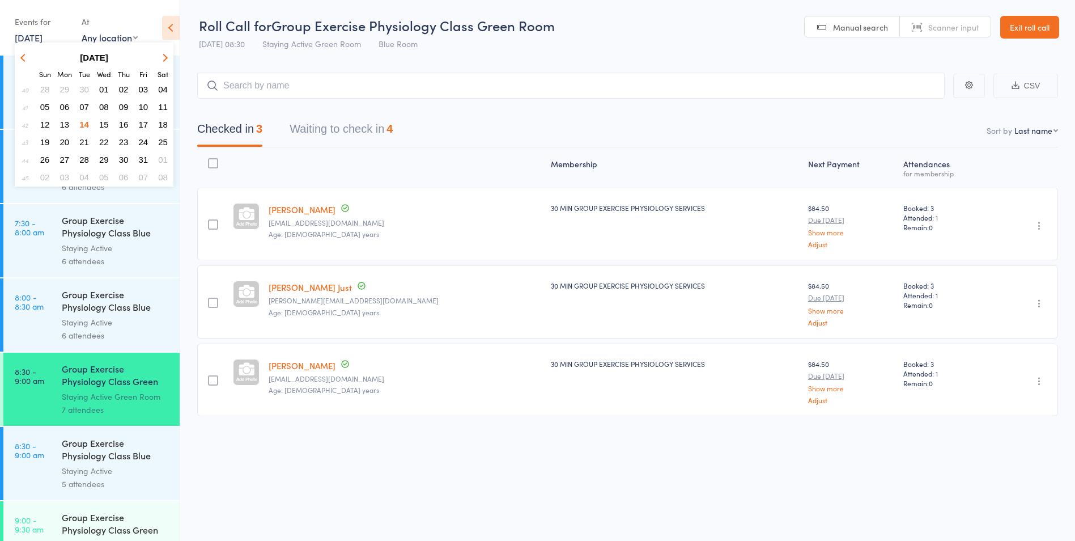
click at [63, 137] on button "20" at bounding box center [65, 141] width 18 height 15
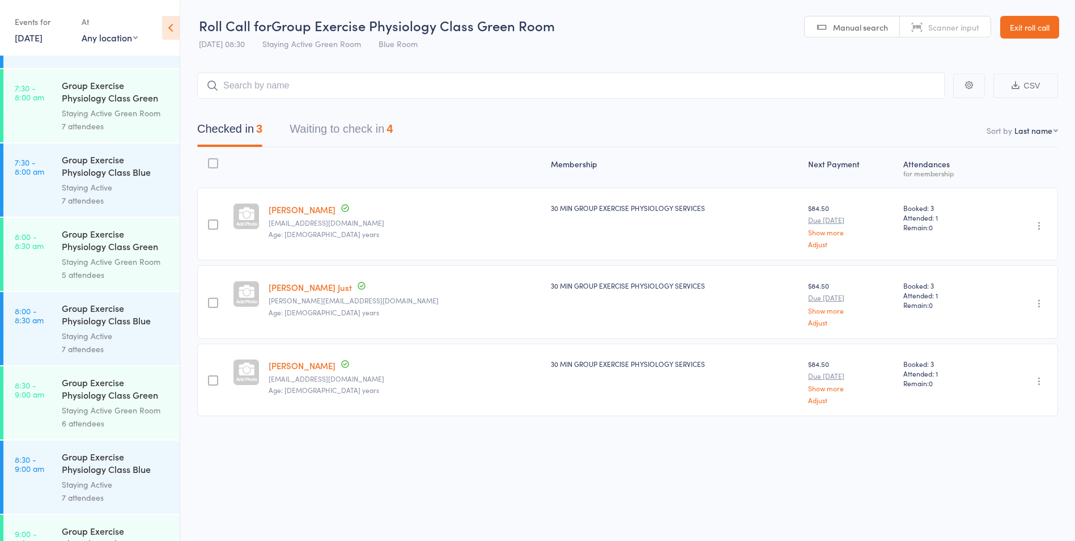
scroll to position [453, 0]
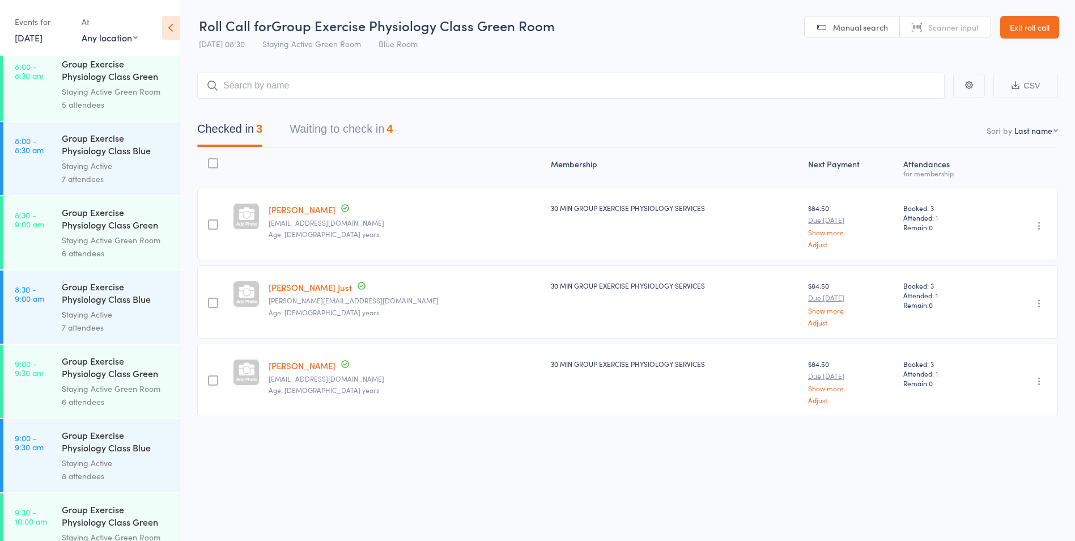
click at [53, 243] on link "8:30 - 9:00 am Group Exercise Physiology Class Green Room Staying Active Green …" at bounding box center [91, 232] width 176 height 73
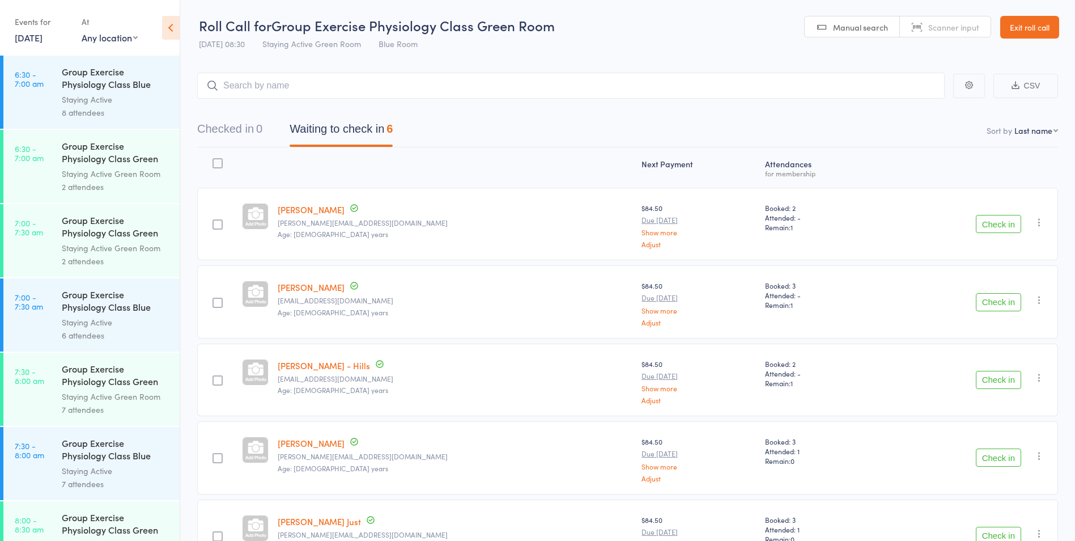
click at [253, 88] on input "search" at bounding box center [570, 86] width 747 height 26
type input "[PERSON_NAME]"
click at [915, 114] on link "Drop in" at bounding box center [915, 110] width 37 height 18
click at [238, 127] on button "Checked in 1" at bounding box center [229, 132] width 65 height 30
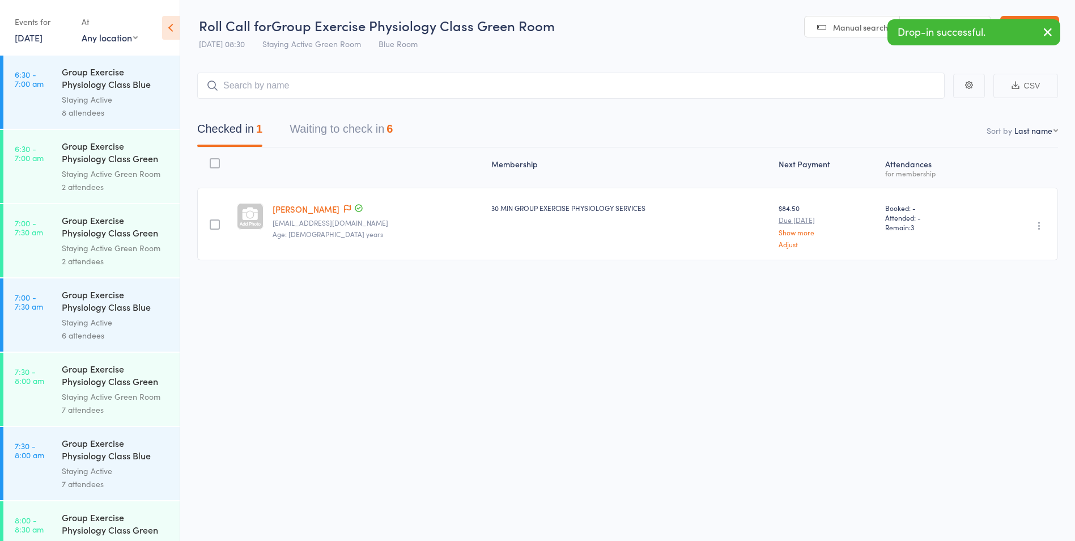
click at [1043, 226] on icon "button" at bounding box center [1039, 225] width 11 height 11
click at [1006, 251] on li "Undo check-in" at bounding box center [999, 248] width 94 height 14
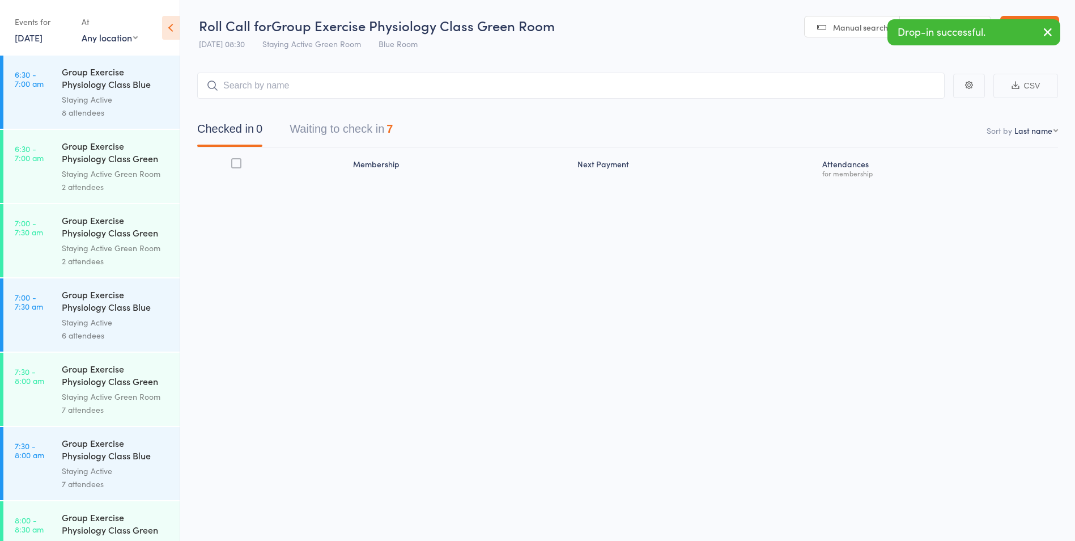
click at [322, 143] on button "Waiting to check in 7" at bounding box center [341, 132] width 103 height 30
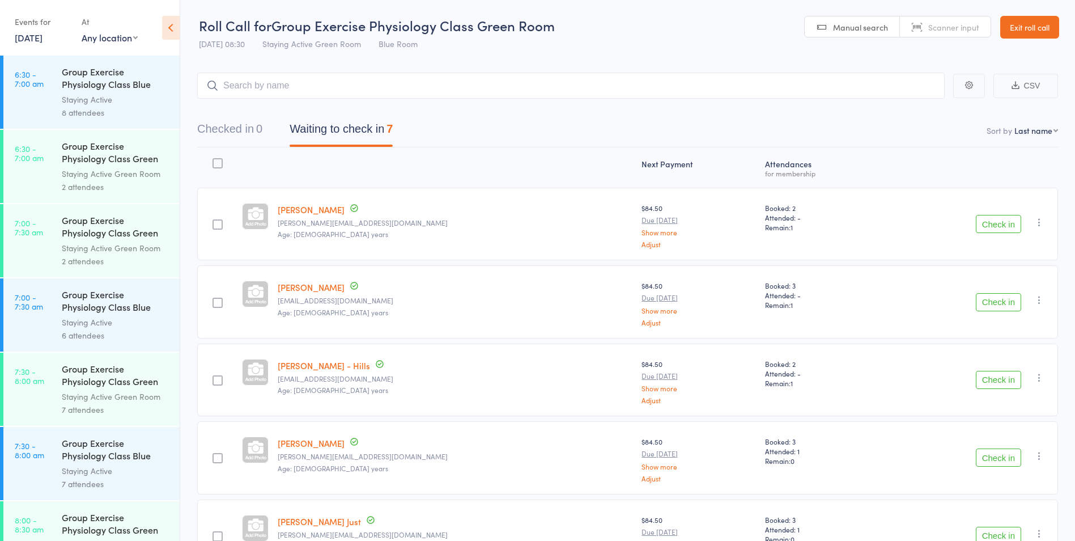
click at [43, 35] on link "[DATE]" at bounding box center [29, 37] width 28 height 12
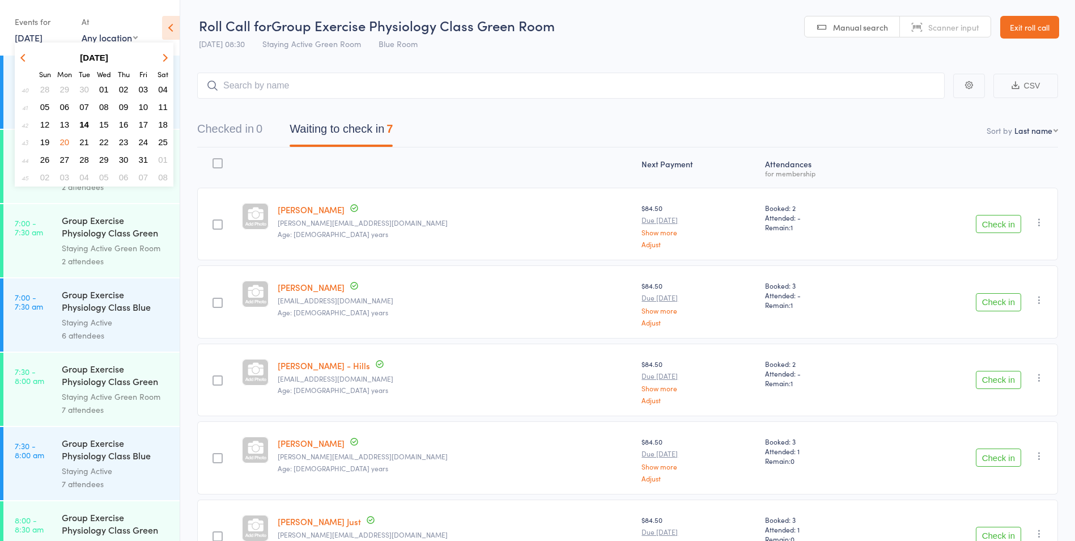
click at [103, 141] on span "22" at bounding box center [104, 142] width 10 height 10
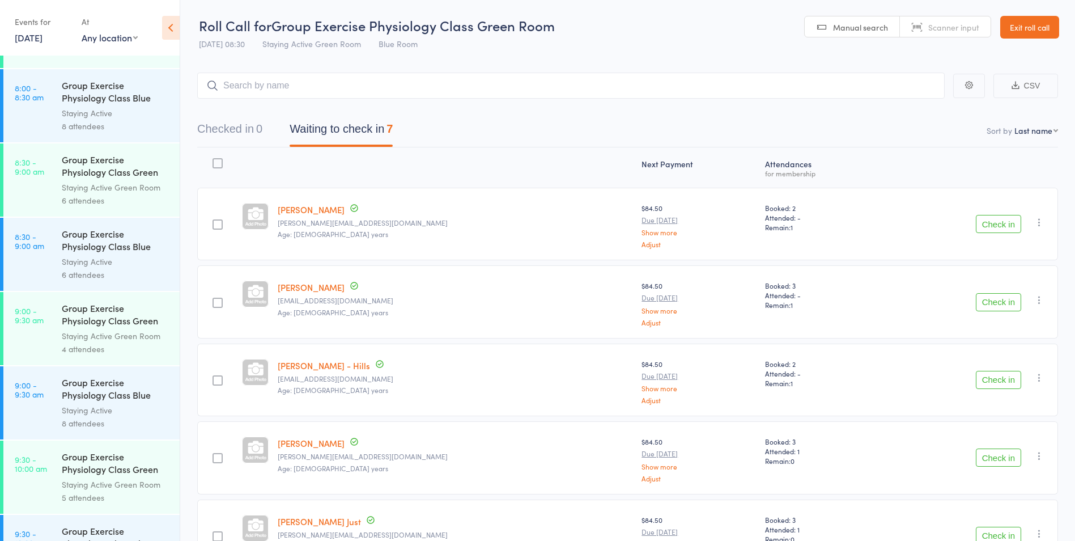
scroll to position [567, 0]
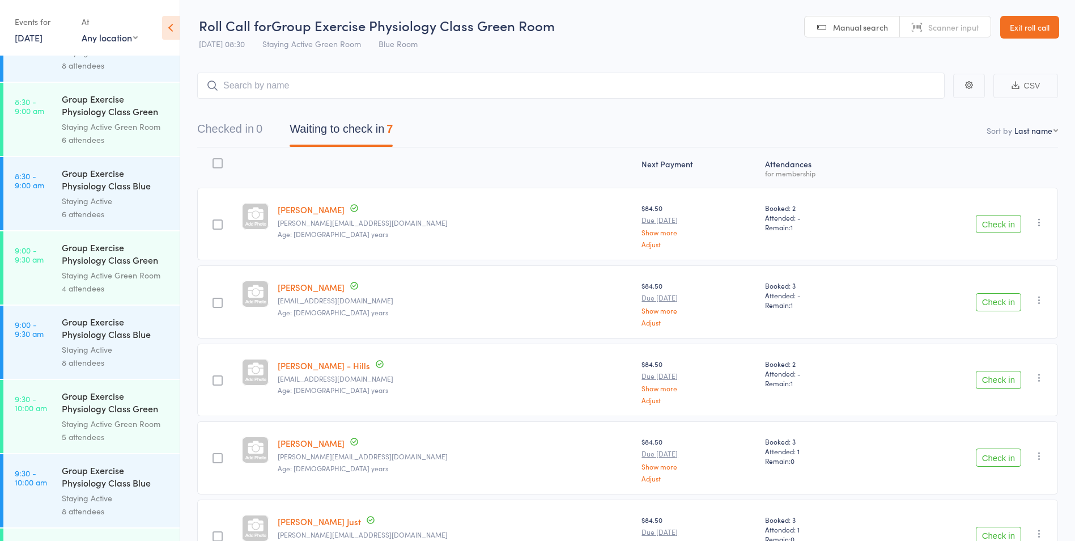
click at [29, 207] on link "8:30 - 9:00 am Group Exercise Physiology Class Blue Room Staying Active 6 atten…" at bounding box center [91, 193] width 176 height 73
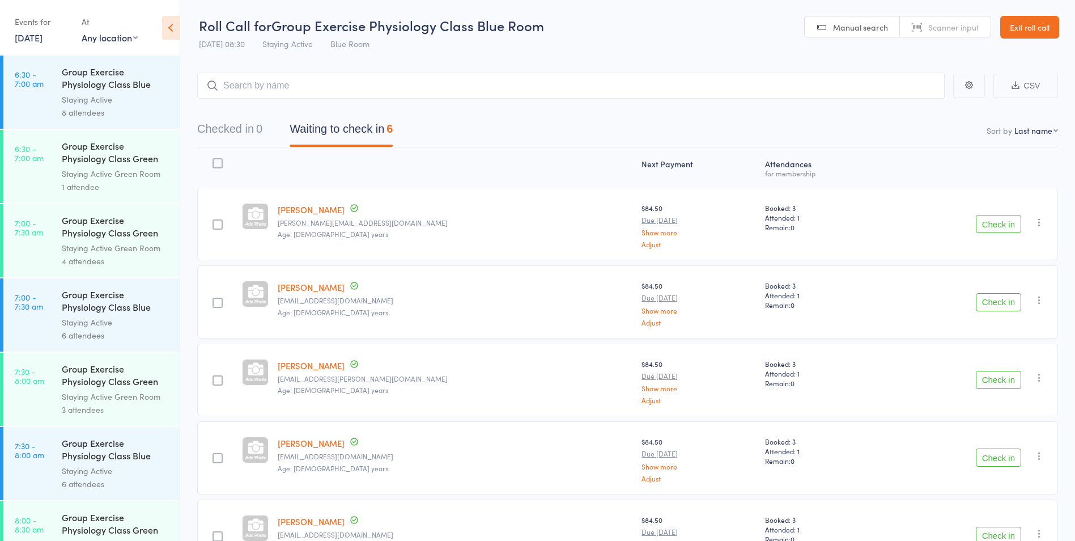
click at [308, 75] on input "search" at bounding box center [570, 86] width 747 height 26
type input "[PERSON_NAME]"
click at [907, 112] on link "Drop in" at bounding box center [915, 110] width 37 height 18
click at [249, 131] on button "Checked in 1" at bounding box center [229, 132] width 65 height 30
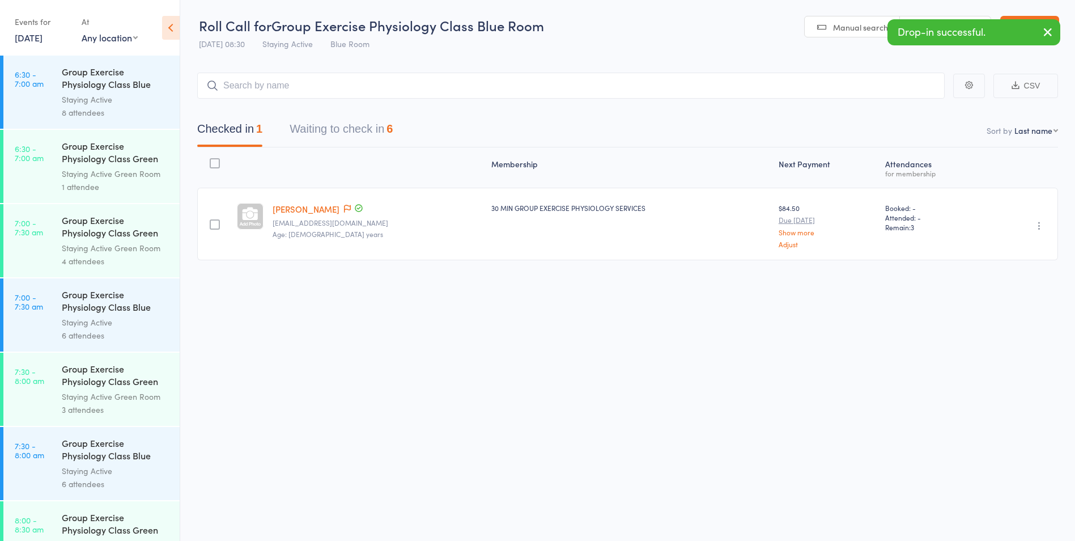
click at [1043, 228] on icon "button" at bounding box center [1039, 225] width 11 height 11
click at [997, 250] on li "Undo check-in" at bounding box center [999, 248] width 94 height 14
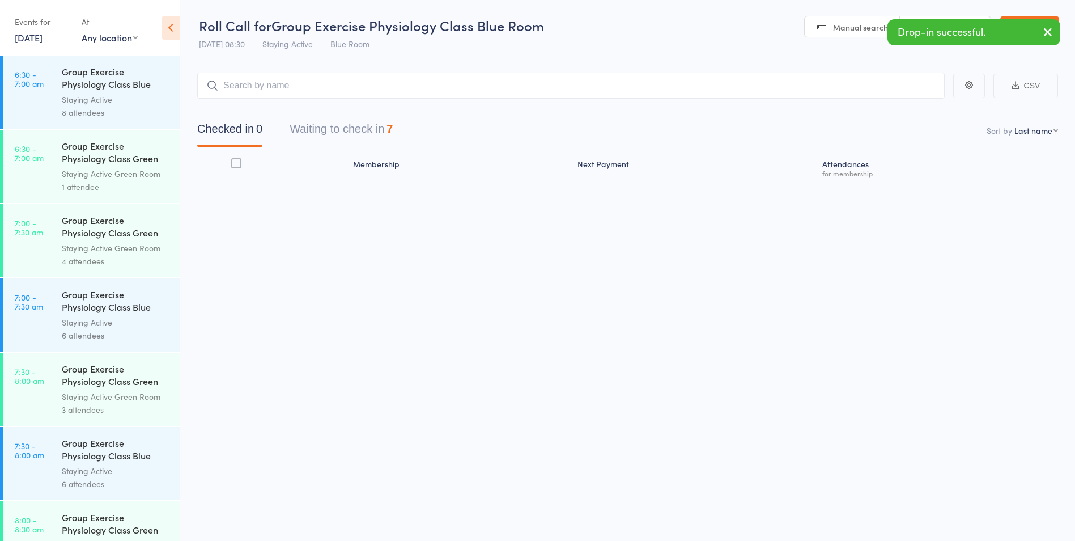
click at [321, 121] on button "Waiting to check in 7" at bounding box center [341, 132] width 103 height 30
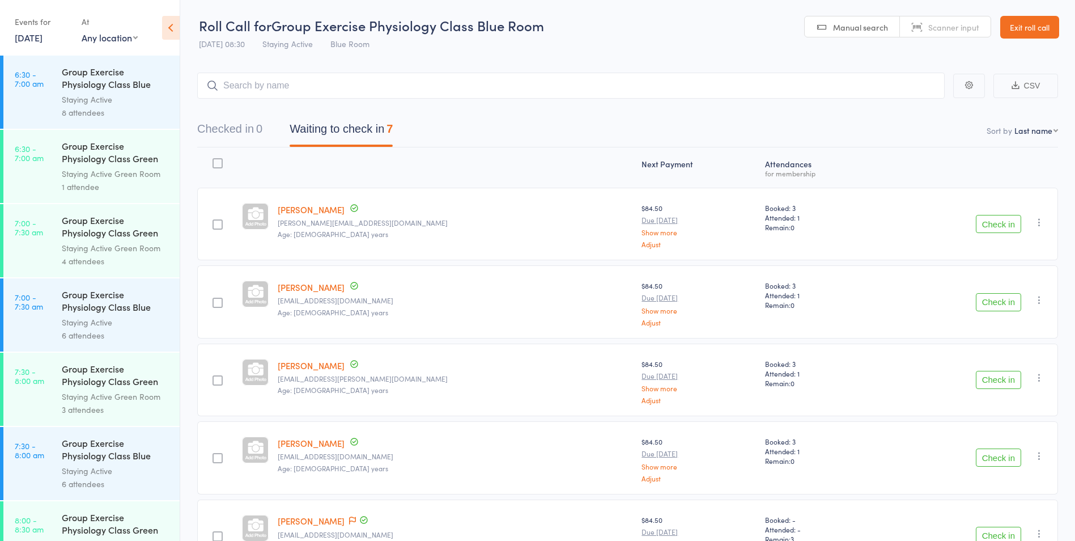
click at [32, 41] on link "22 Oct, 2025" at bounding box center [29, 37] width 28 height 12
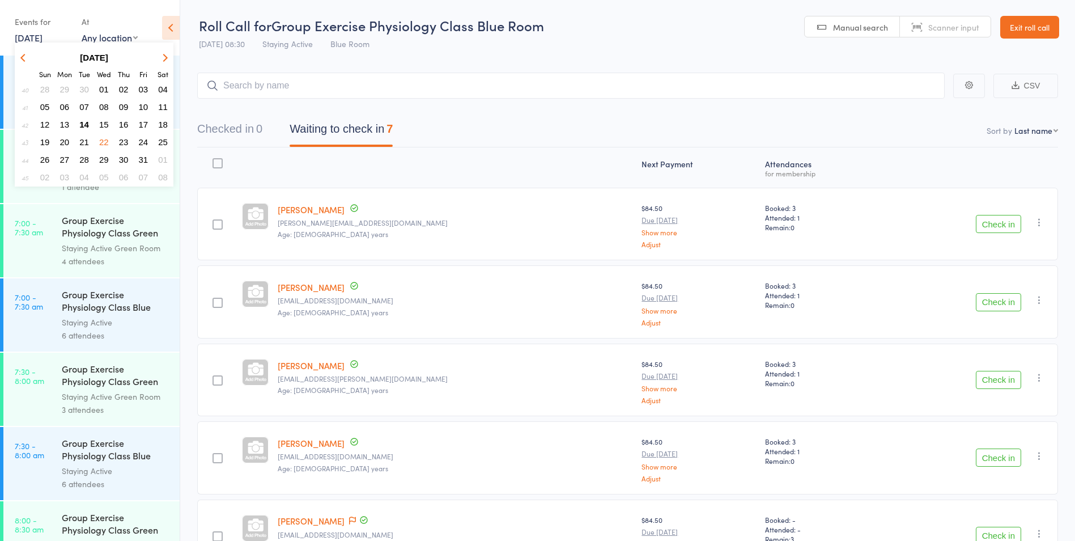
click at [144, 143] on span "24" at bounding box center [144, 142] width 10 height 10
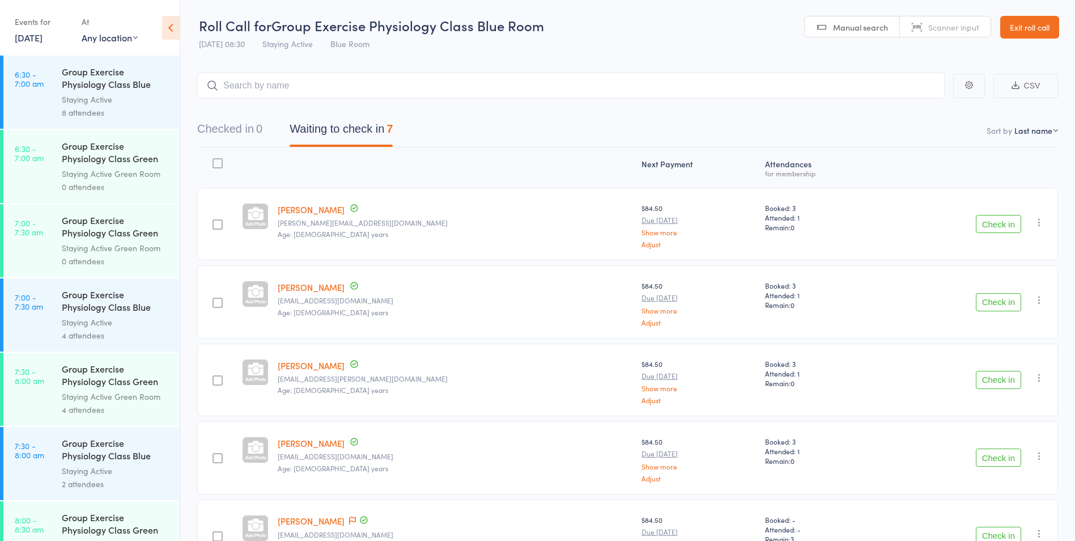
click at [234, 128] on button "Checked in 0" at bounding box center [229, 132] width 65 height 30
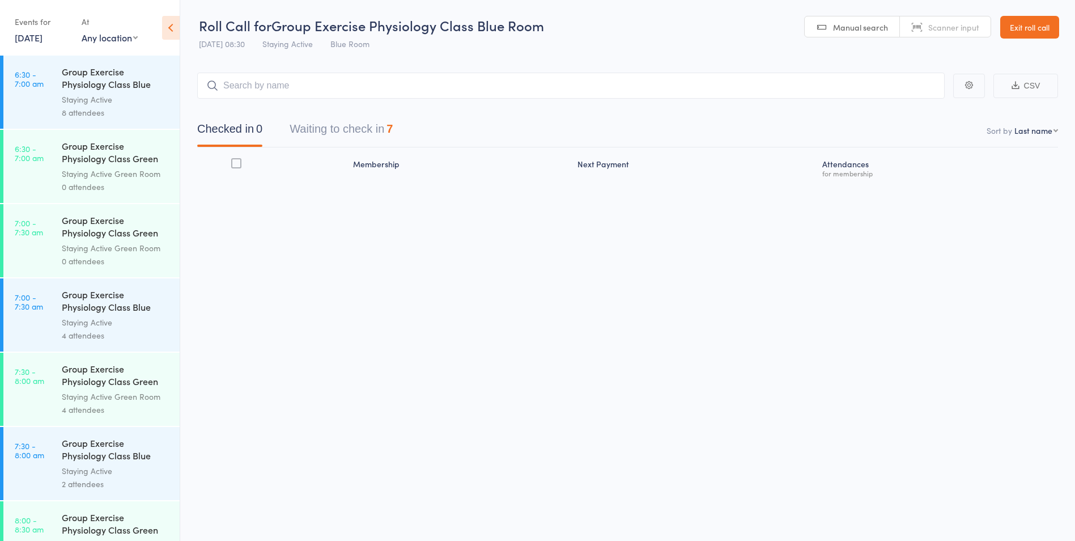
drag, startPoint x: 341, startPoint y: 126, endPoint x: 332, endPoint y: 122, distance: 9.9
click at [333, 123] on button "Waiting to check in 7" at bounding box center [341, 132] width 103 height 30
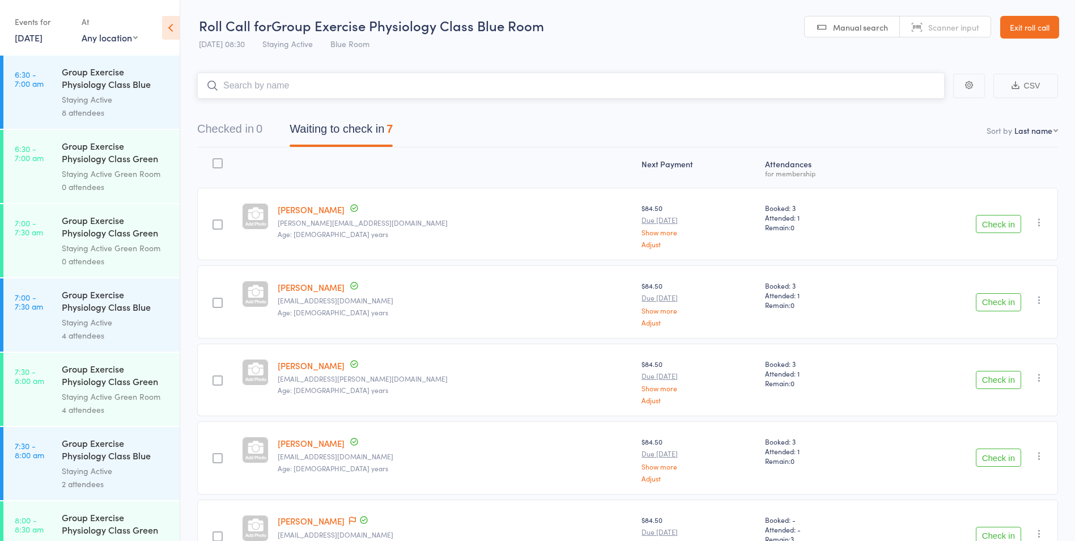
click at [304, 87] on input "search" at bounding box center [570, 86] width 747 height 26
type input "[PERSON_NAME]"
click at [921, 113] on link "Check in" at bounding box center [913, 110] width 40 height 18
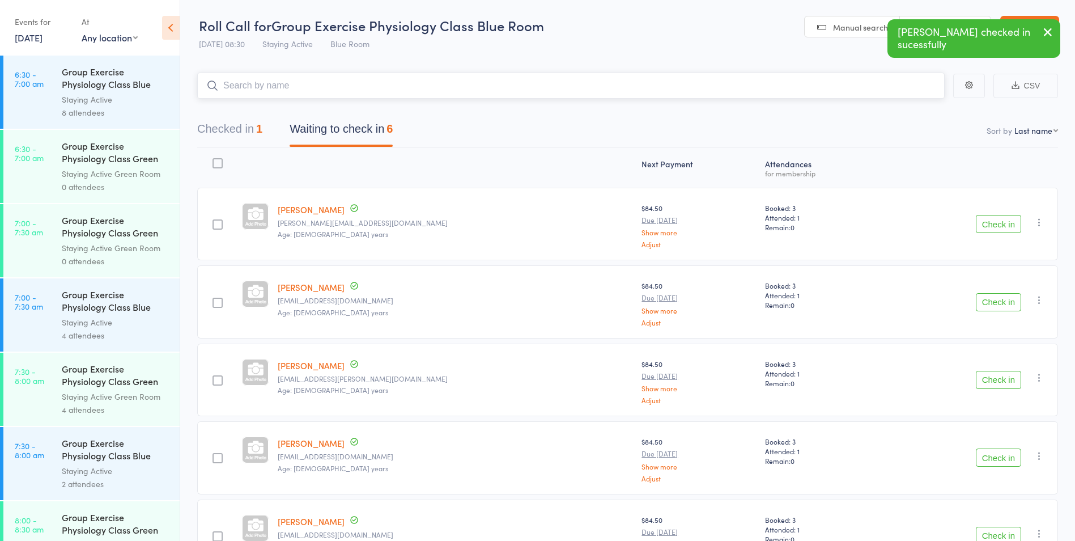
click at [239, 133] on button "Checked in 1" at bounding box center [229, 132] width 65 height 30
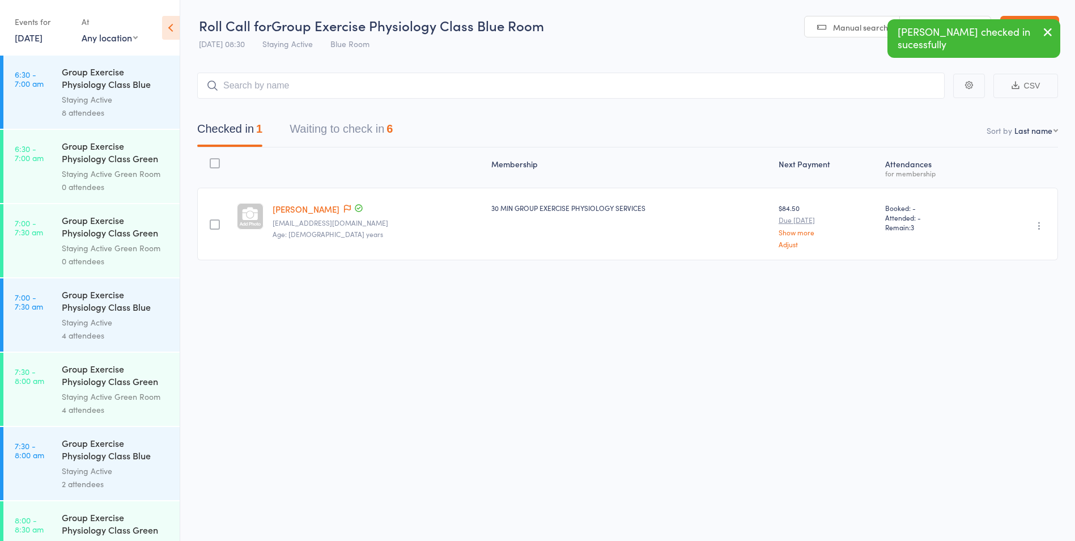
click at [1042, 226] on icon "button" at bounding box center [1039, 225] width 11 height 11
click at [1022, 244] on li "Undo check-in" at bounding box center [999, 248] width 94 height 14
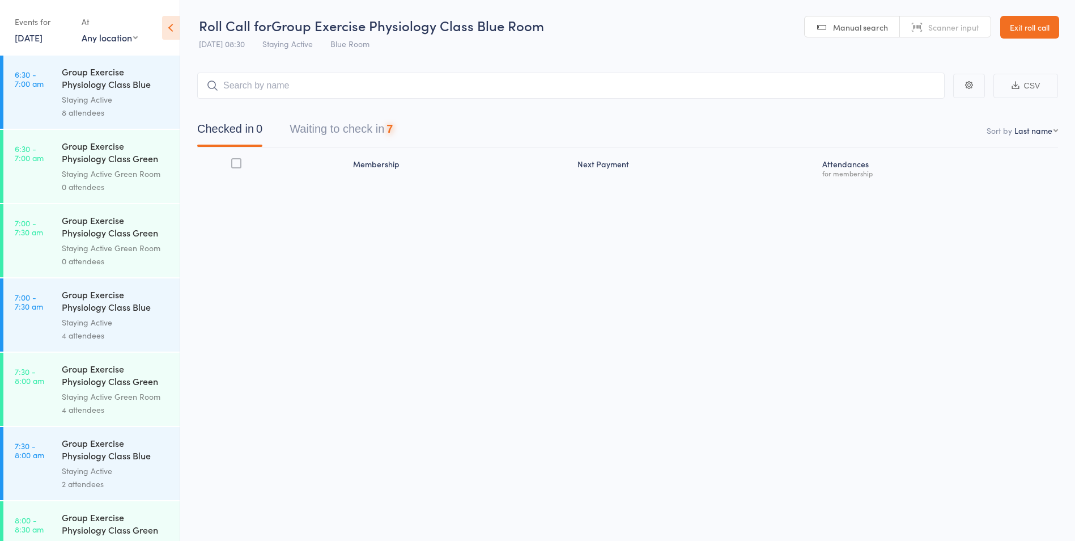
click at [349, 123] on button "Waiting to check in 7" at bounding box center [341, 132] width 103 height 30
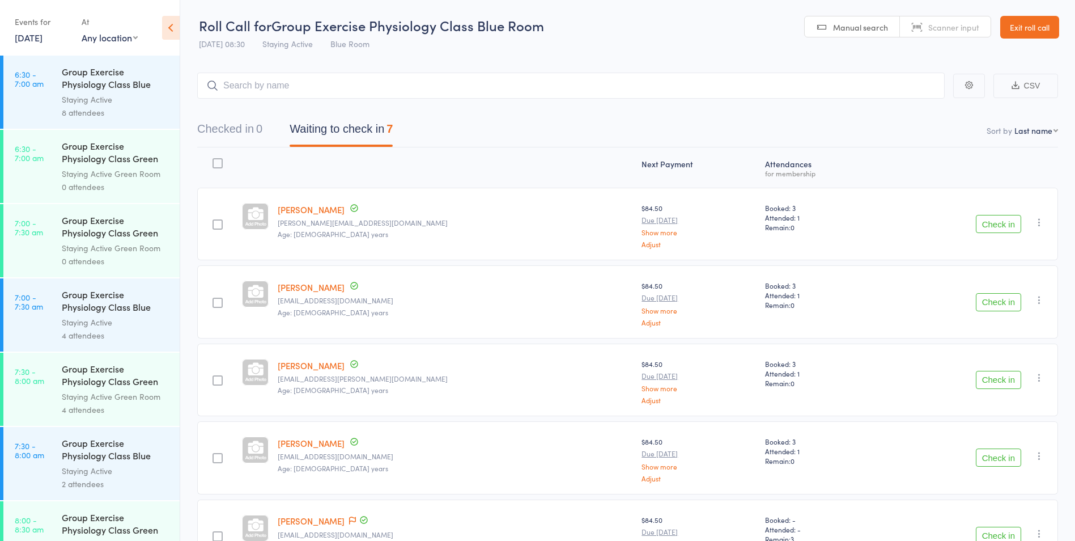
click at [43, 41] on link "24 Oct, 2025" at bounding box center [29, 37] width 28 height 12
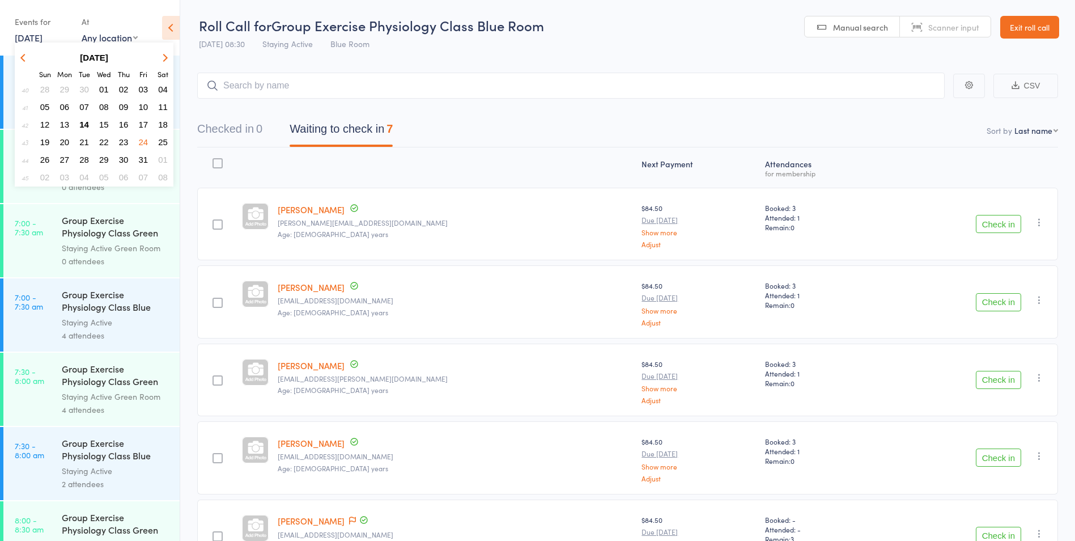
click at [43, 39] on link "24 Oct, 2025" at bounding box center [29, 37] width 28 height 12
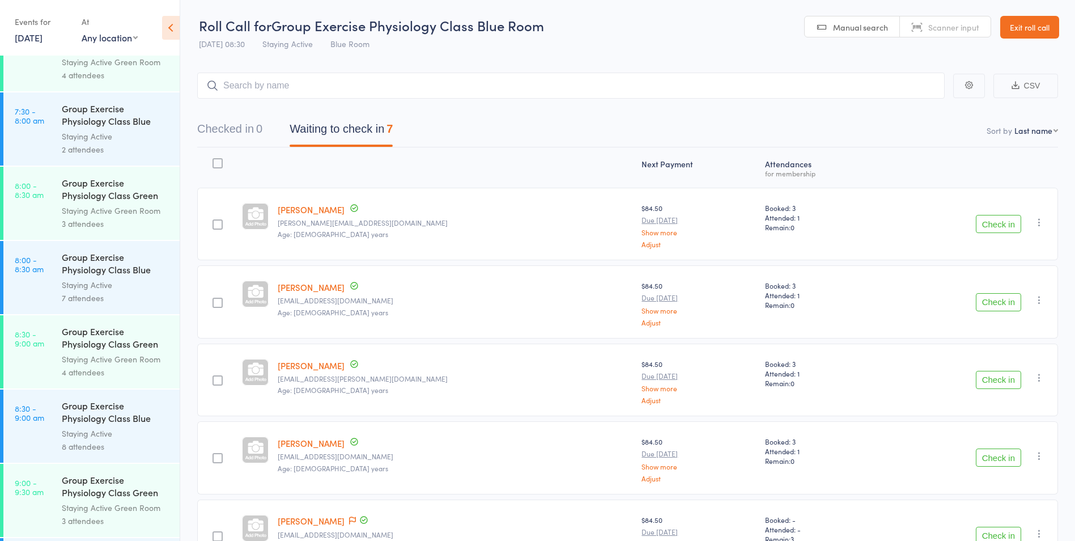
scroll to position [340, 0]
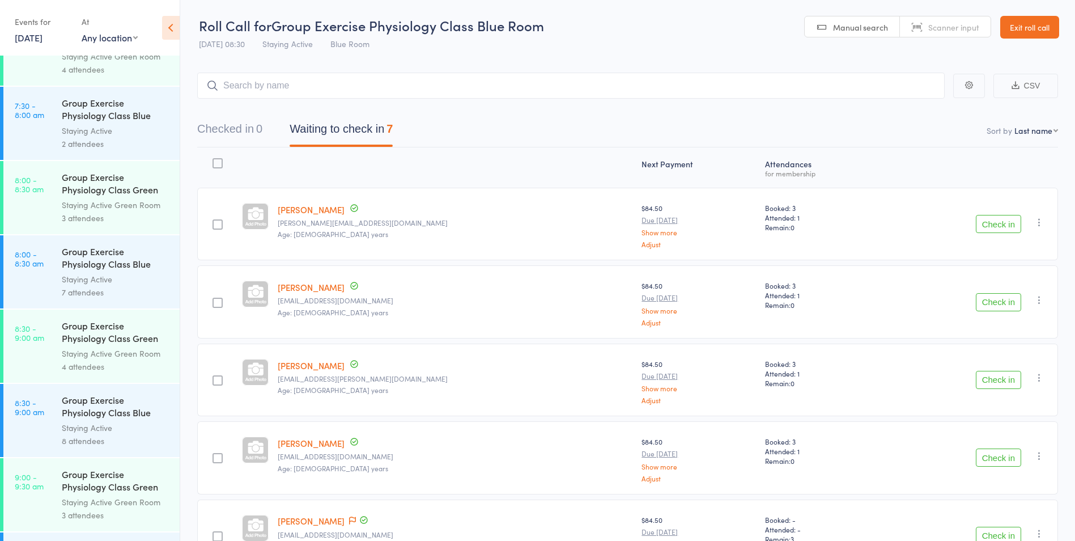
click at [46, 282] on link "8:00 - 8:30 am Group Exercise Physiology Class Blue Room Staying Active 7 atten…" at bounding box center [91, 271] width 176 height 73
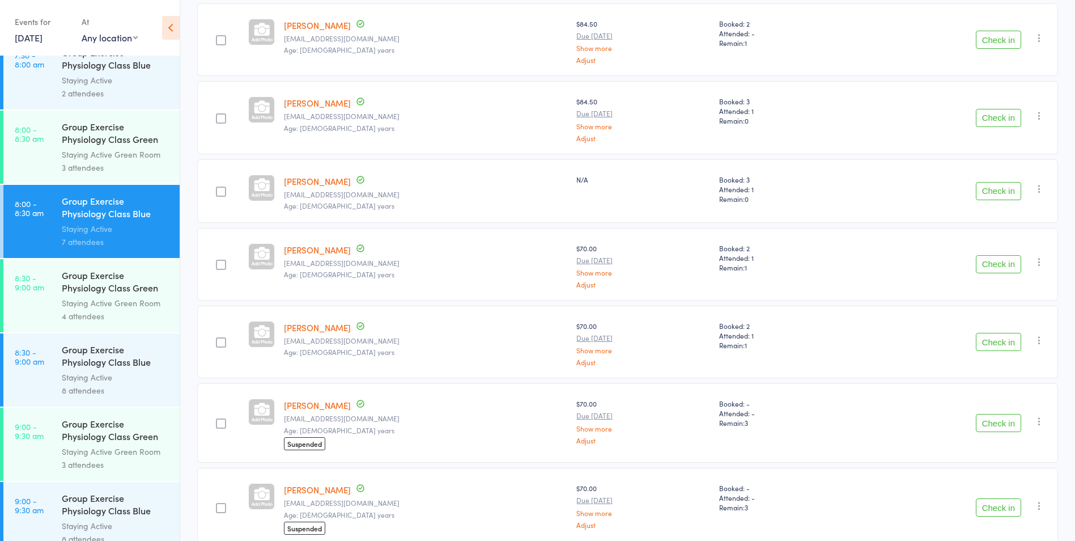
scroll to position [397, 0]
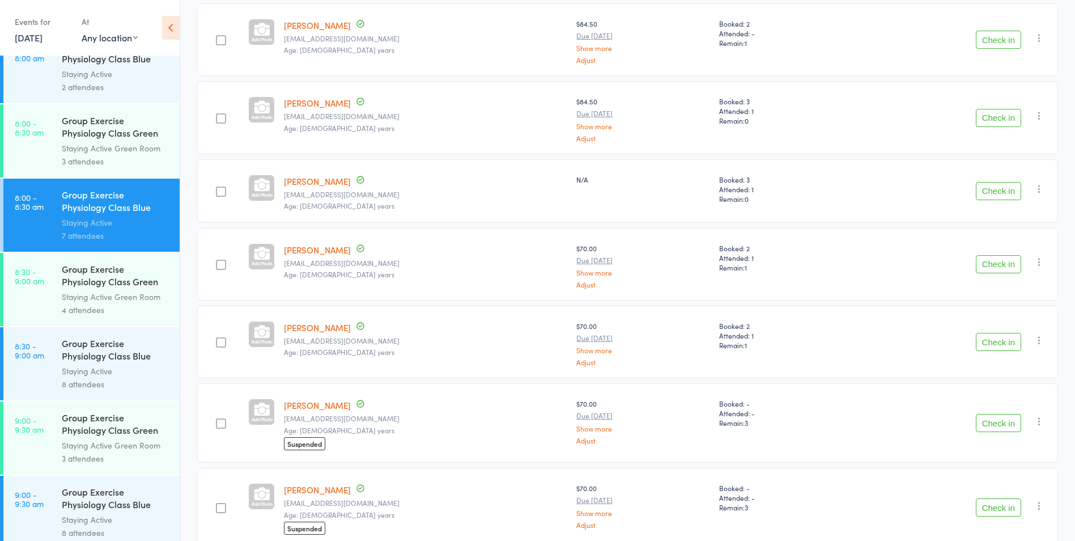
click at [48, 306] on link "8:30 - 9:00 am Group Exercise Physiology Class Green Room Staying Active Green …" at bounding box center [91, 289] width 176 height 73
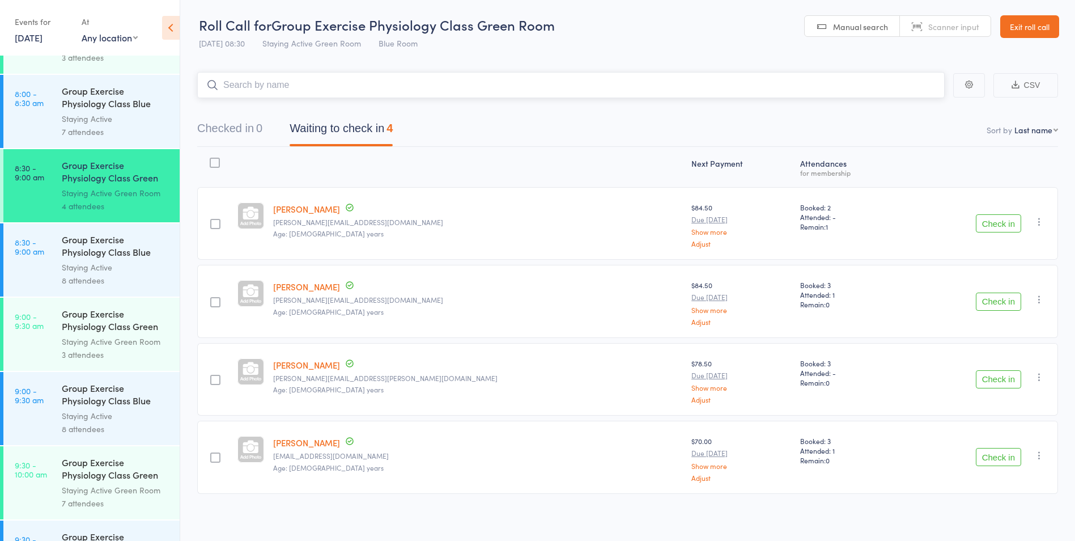
scroll to position [510, 0]
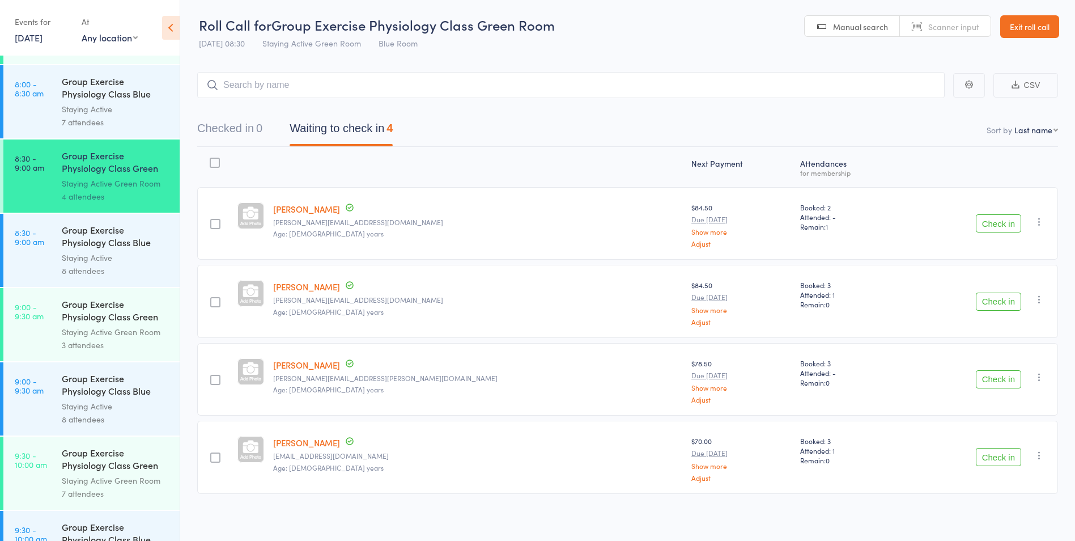
click at [49, 275] on link "8:30 - 9:00 am Group Exercise Physiology Class Blue Room Staying Active 8 atten…" at bounding box center [91, 250] width 176 height 73
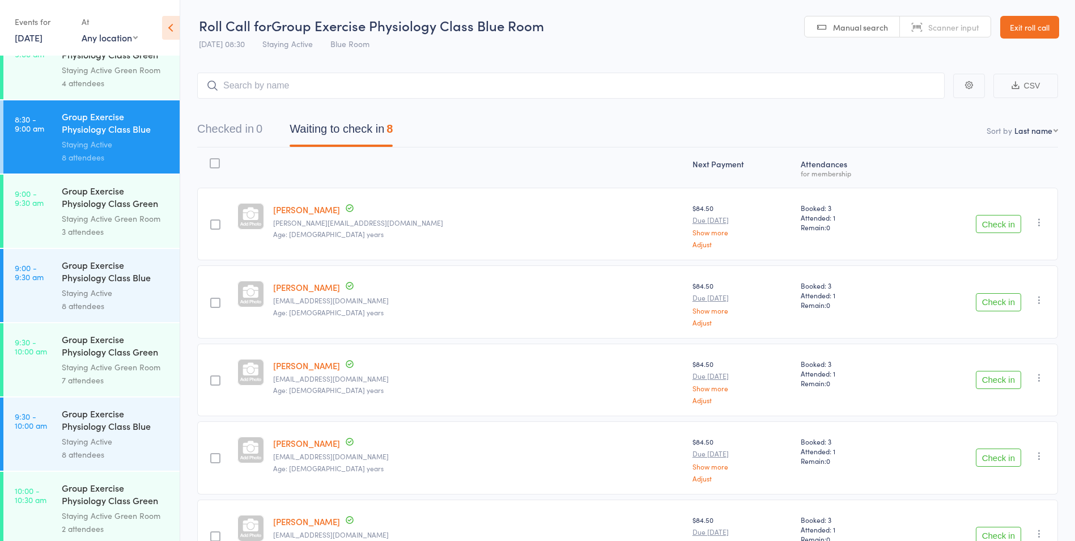
scroll to position [510, 0]
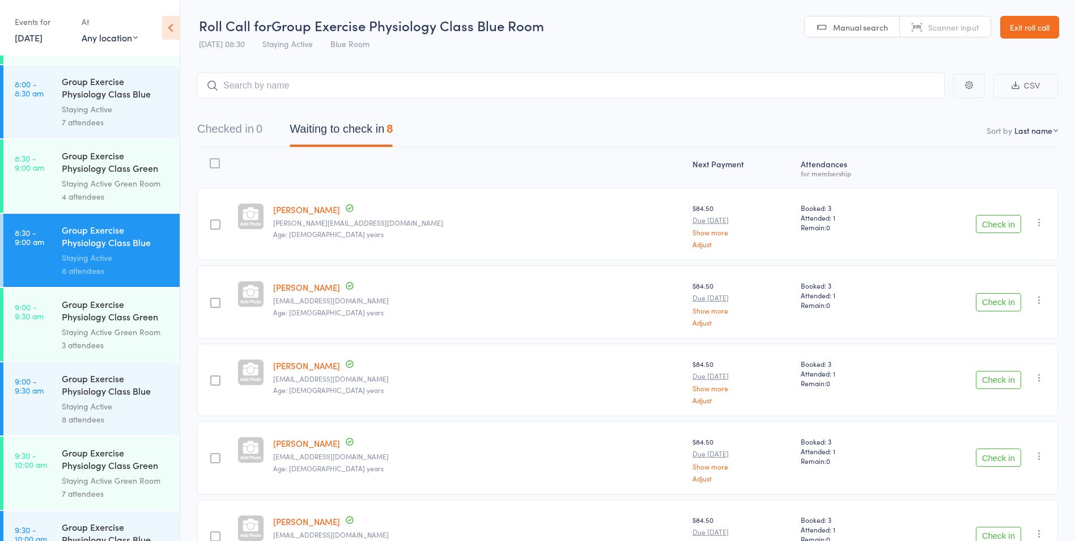
click at [31, 190] on link "8:30 - 9:00 am Group Exercise Physiology Class Green Room Staying Active Green …" at bounding box center [91, 175] width 176 height 73
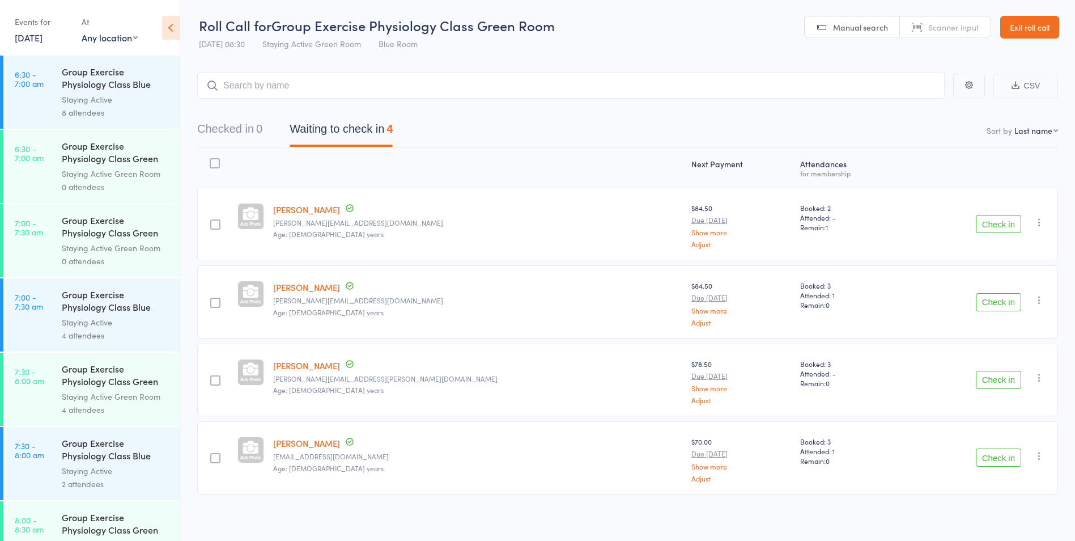
click at [1044, 29] on link "Exit roll call" at bounding box center [1029, 27] width 59 height 23
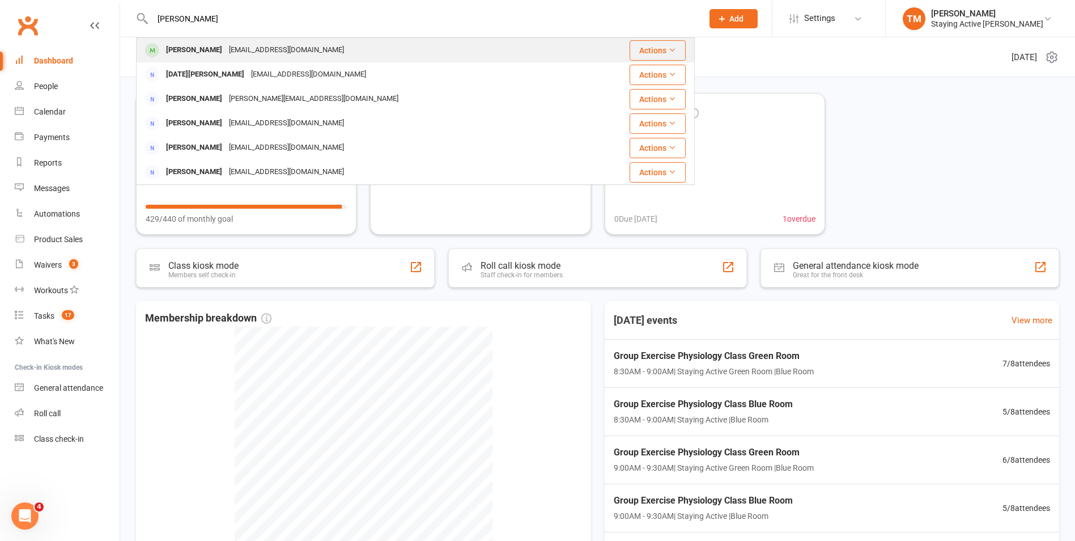
type input "[PERSON_NAME]"
click at [256, 49] on div "[EMAIL_ADDRESS][DOMAIN_NAME]" at bounding box center [287, 50] width 122 height 16
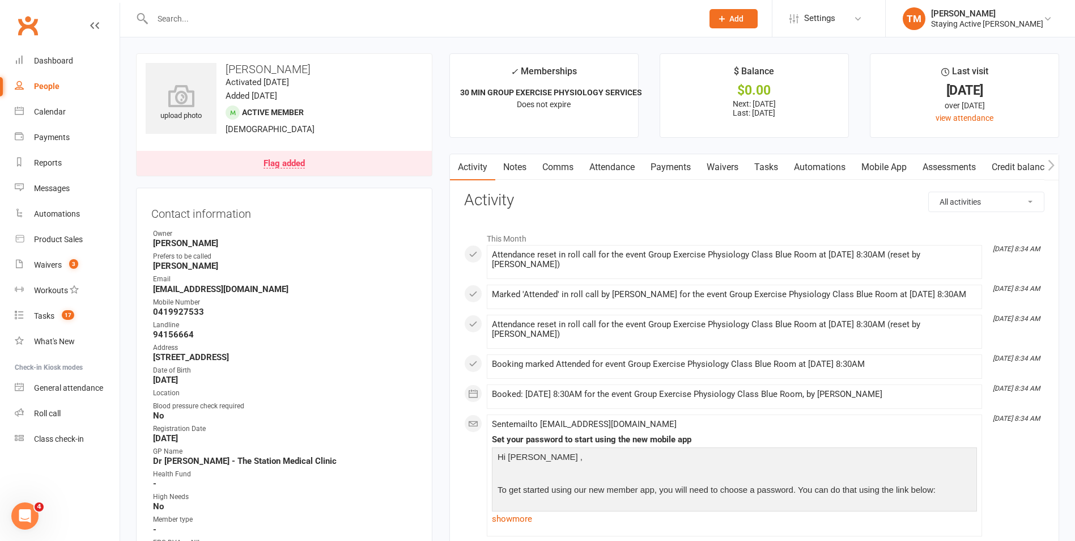
click at [612, 168] on link "Attendance" at bounding box center [611, 167] width 61 height 26
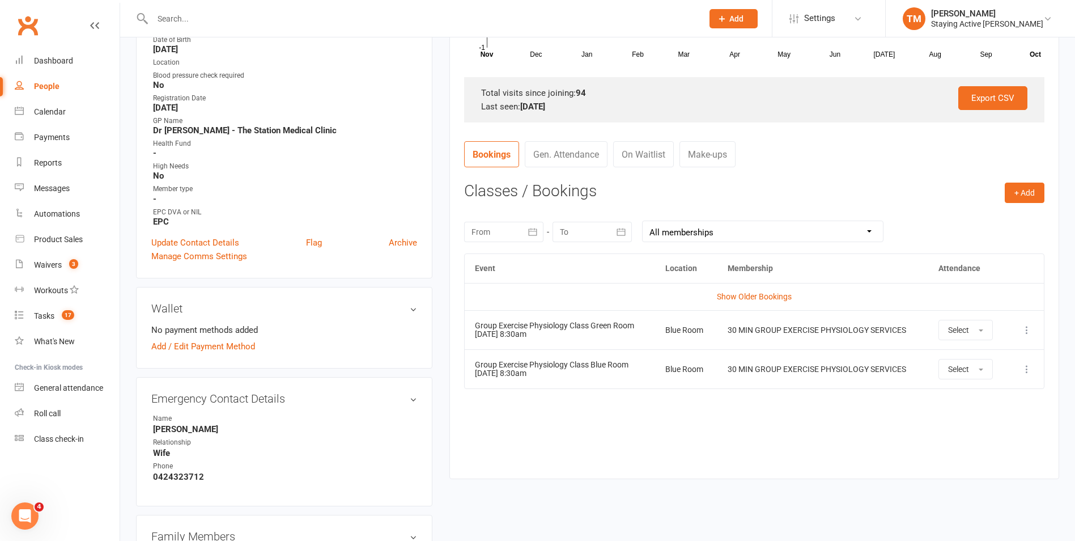
scroll to position [340, 0]
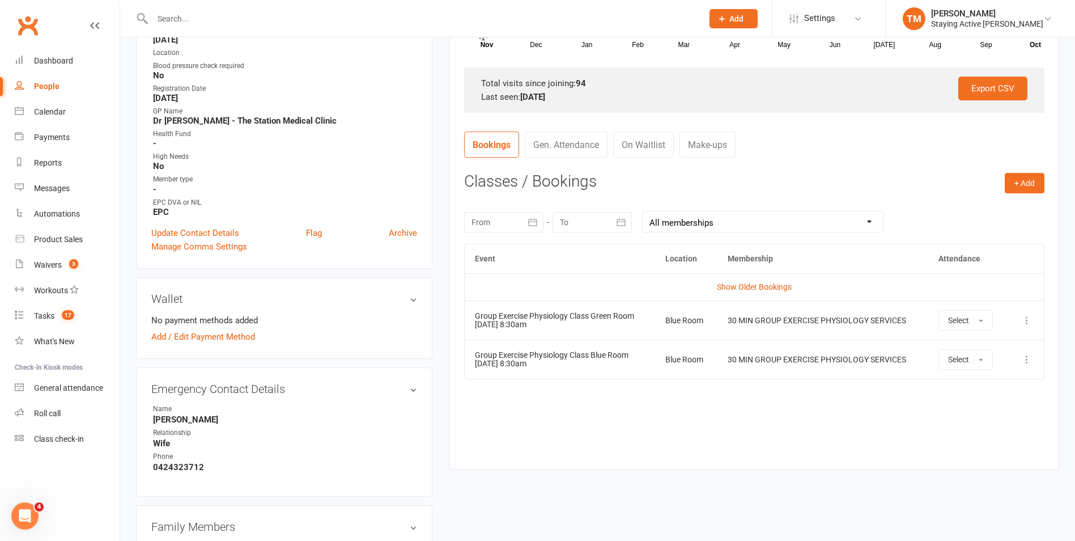
click at [503, 219] on div at bounding box center [503, 222] width 79 height 20
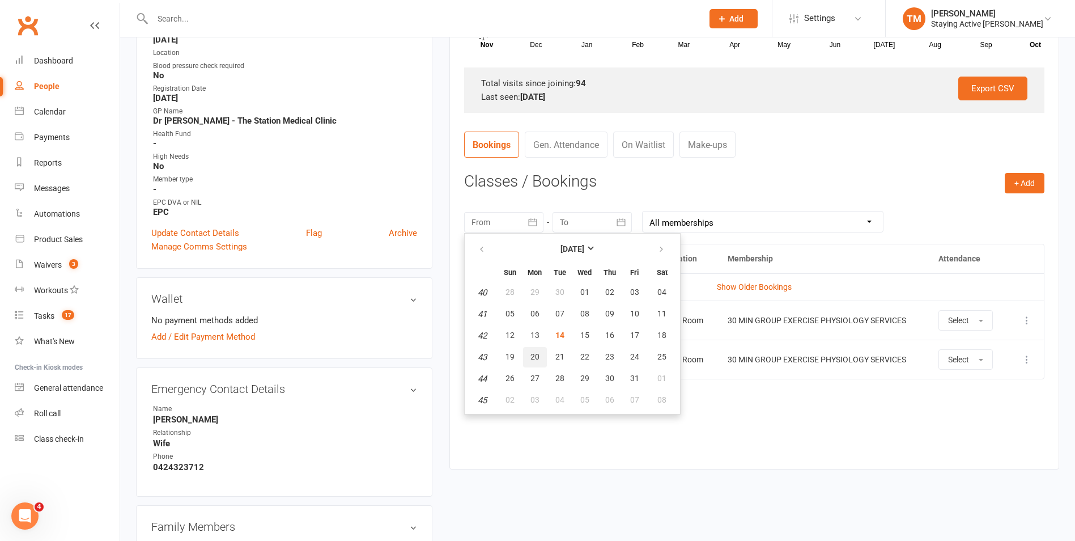
click at [542, 352] on button "20" at bounding box center [535, 357] width 24 height 20
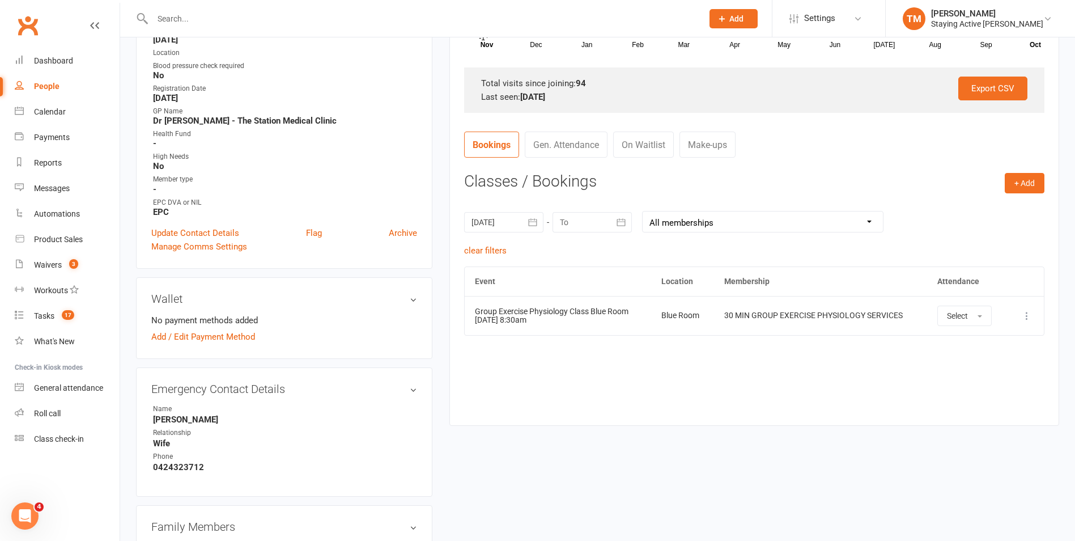
click at [504, 219] on div at bounding box center [503, 222] width 79 height 20
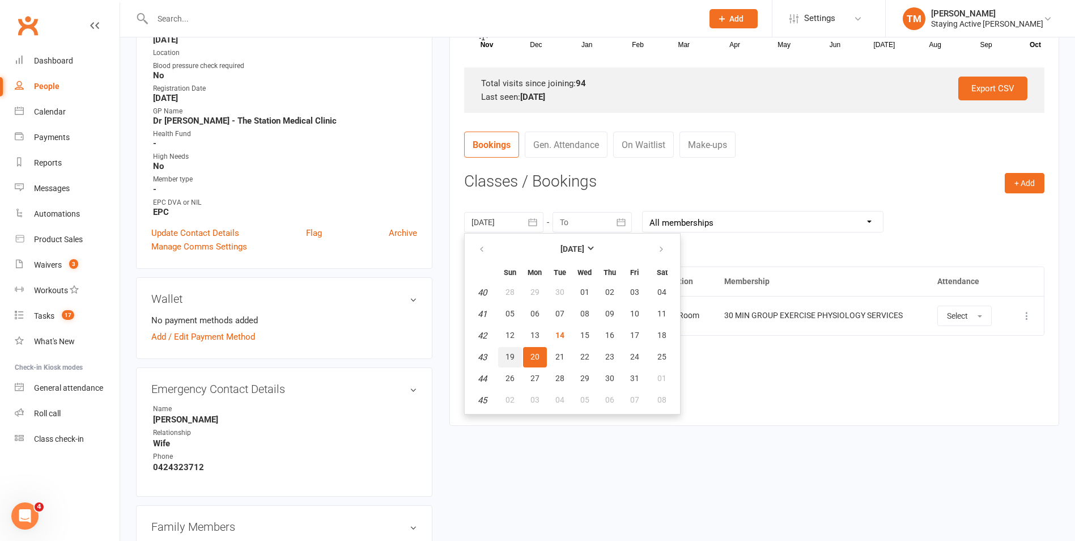
click at [513, 347] on button "19" at bounding box center [510, 357] width 24 height 20
type input "[DATE]"
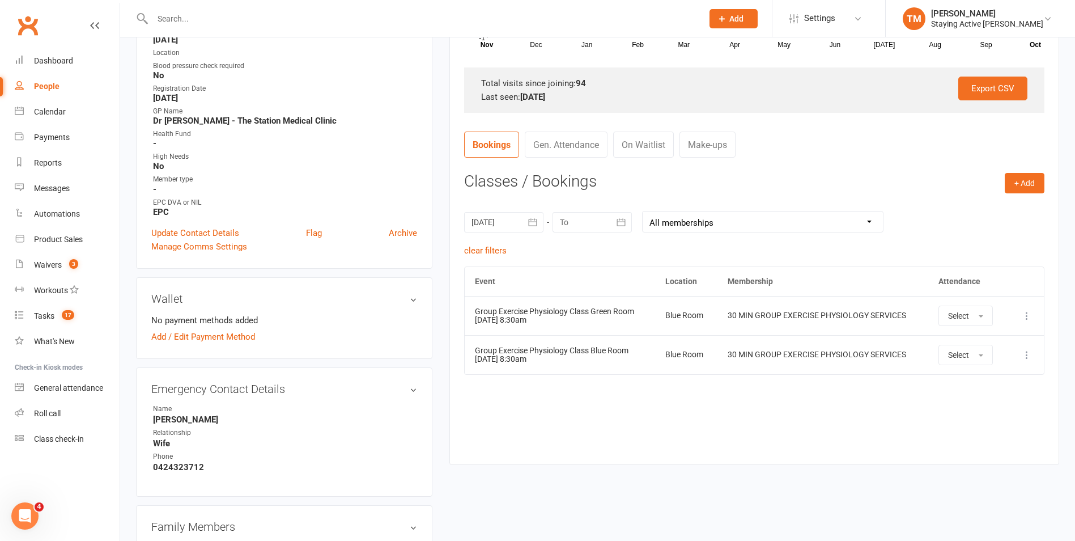
click at [572, 229] on div at bounding box center [592, 222] width 79 height 20
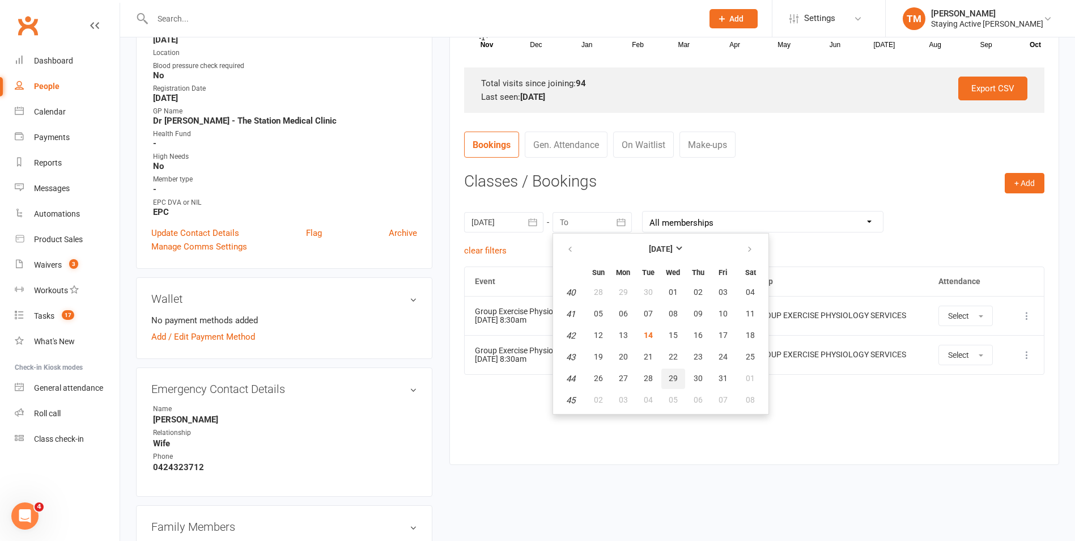
click at [681, 375] on button "29" at bounding box center [673, 378] width 24 height 20
type input "[DATE]"
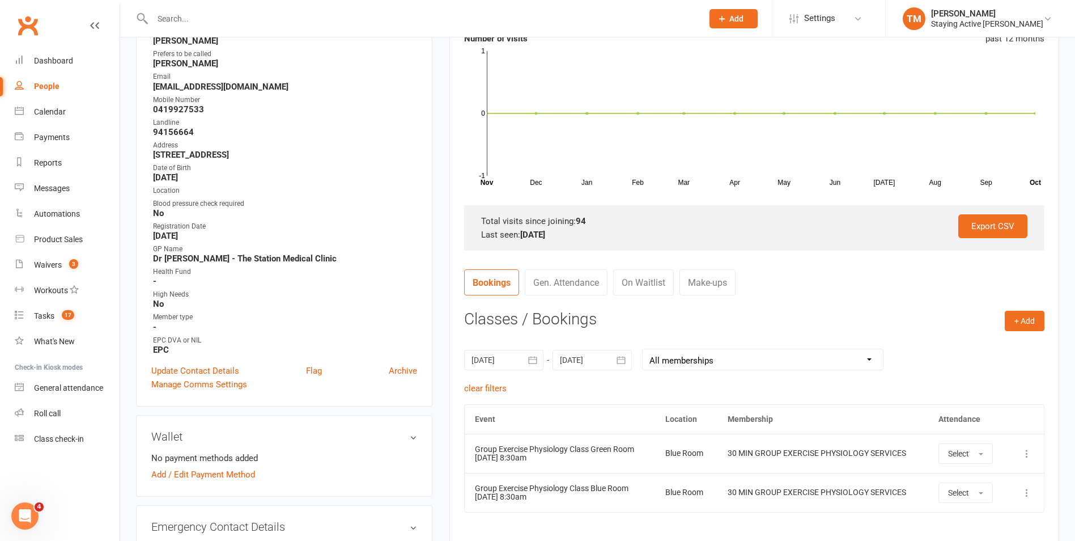
scroll to position [0, 0]
